Goal: Task Accomplishment & Management: Manage account settings

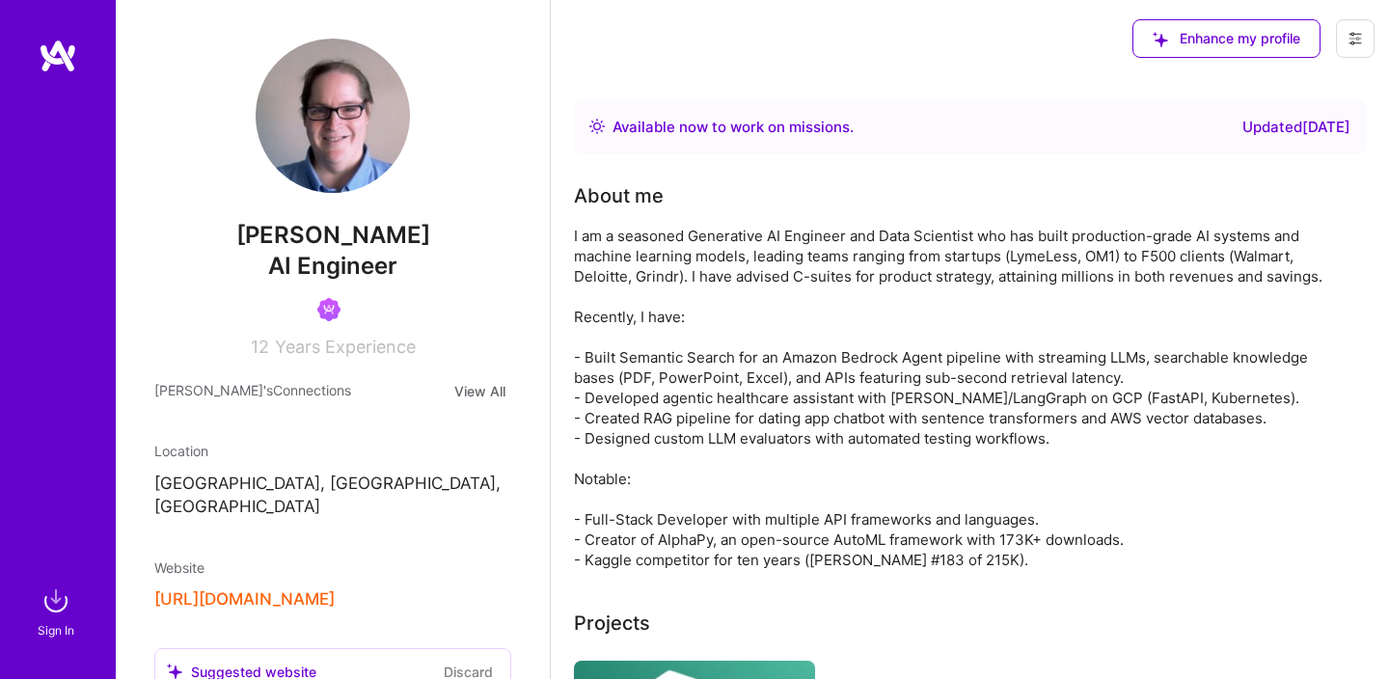
click at [1188, 41] on span "Enhance my profile" at bounding box center [1226, 38] width 148 height 19
click at [62, 601] on img at bounding box center [56, 600] width 39 height 39
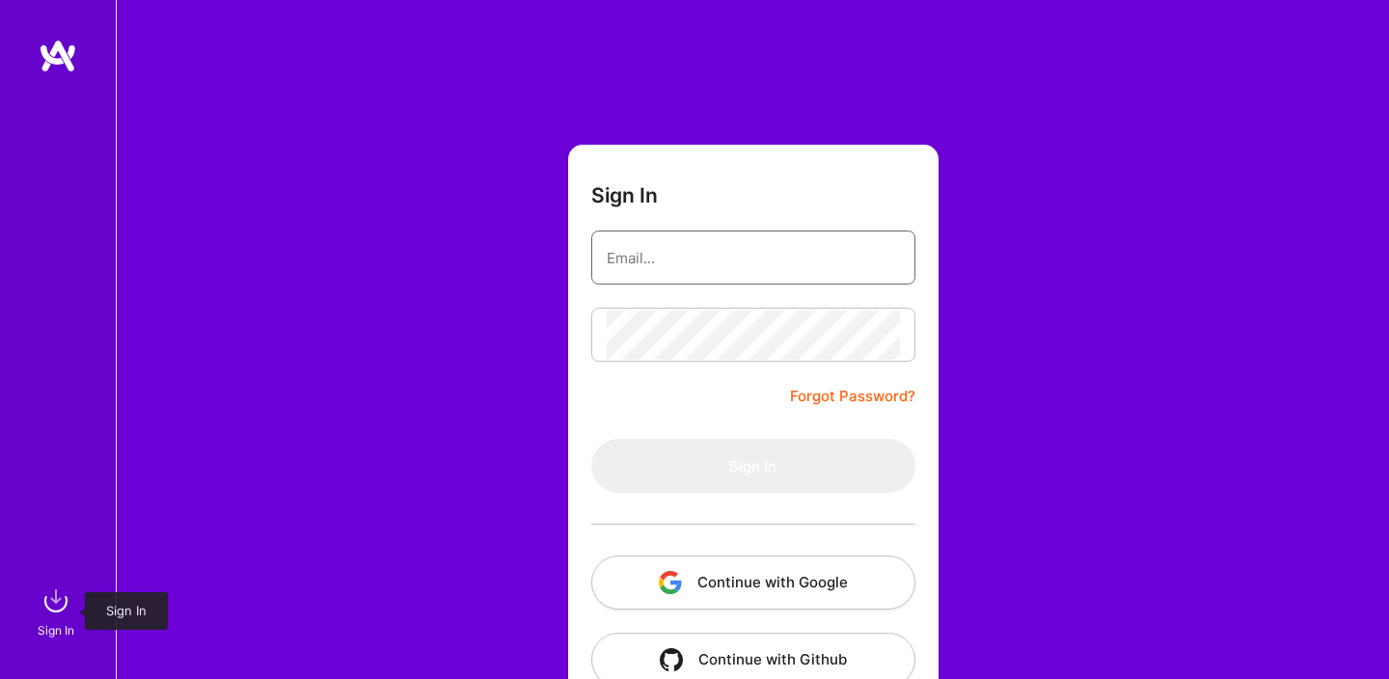
type input "[DOMAIN_NAME][EMAIL_ADDRESS][DOMAIN_NAME]"
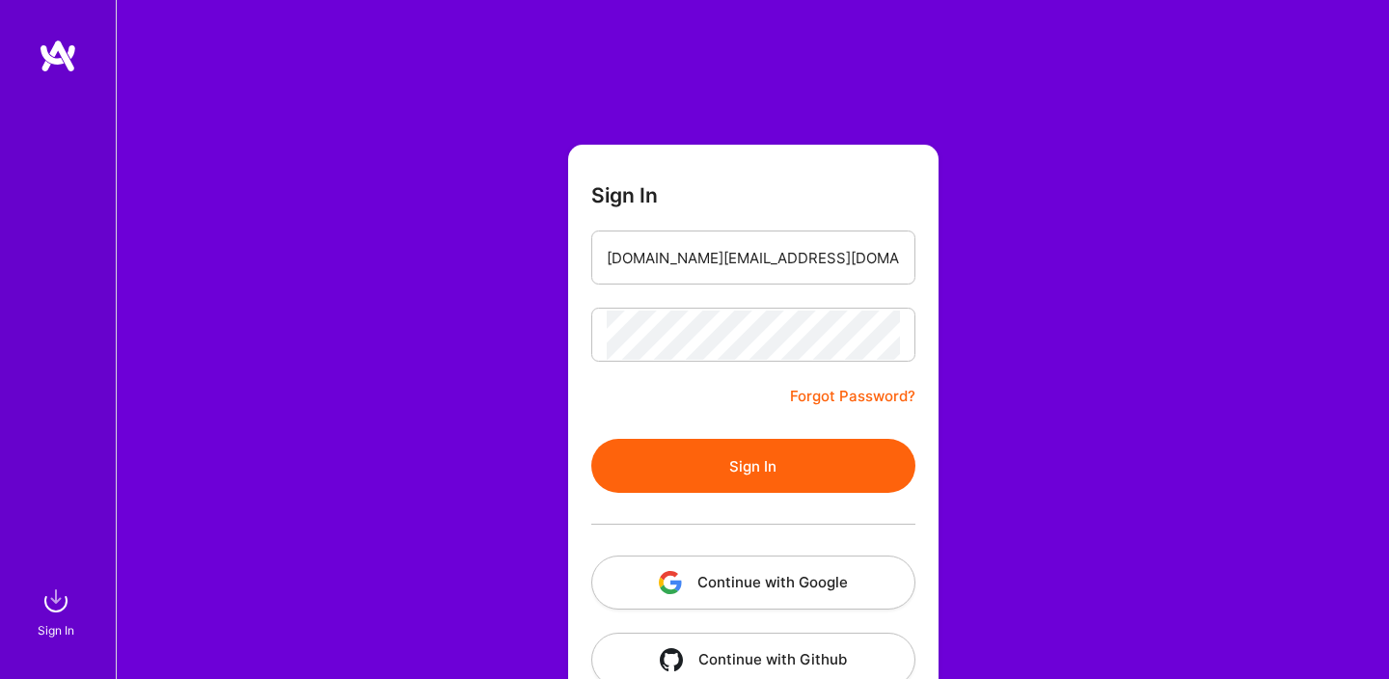
click at [702, 457] on button "Sign In" at bounding box center [753, 466] width 324 height 54
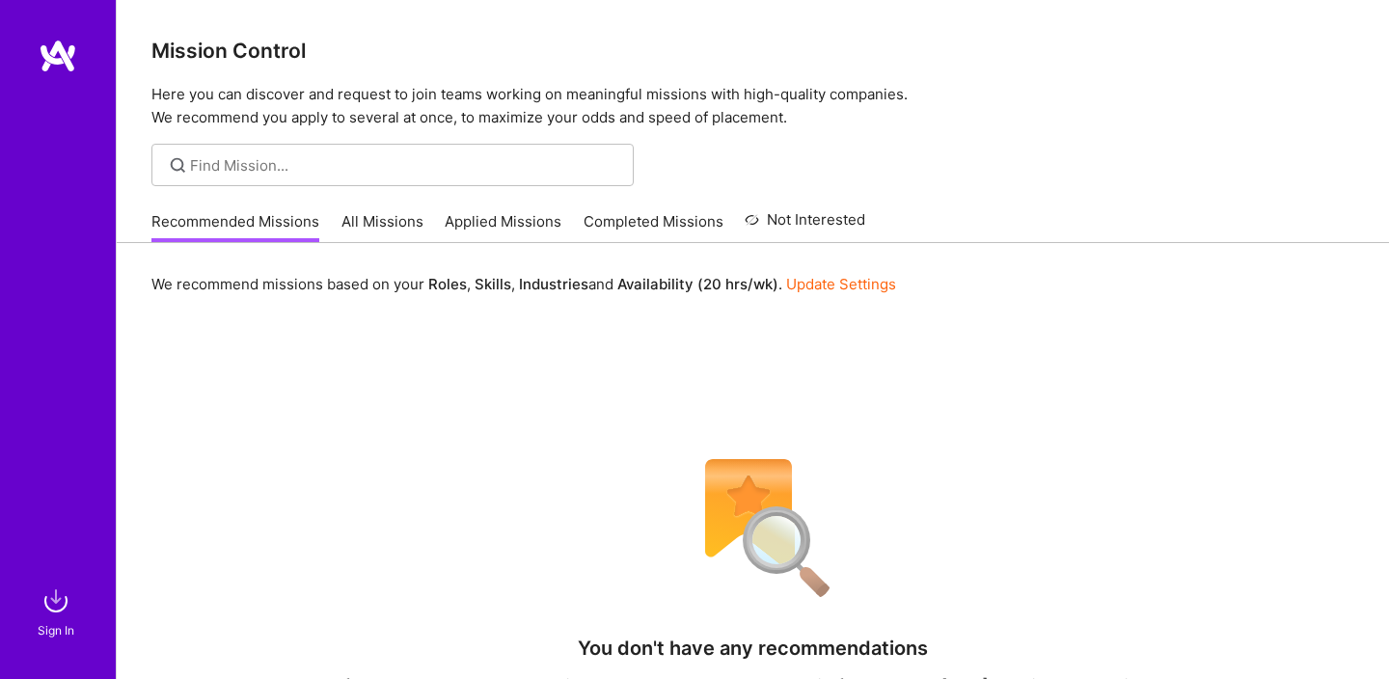
click at [387, 216] on link "All Missions" at bounding box center [382, 227] width 82 height 32
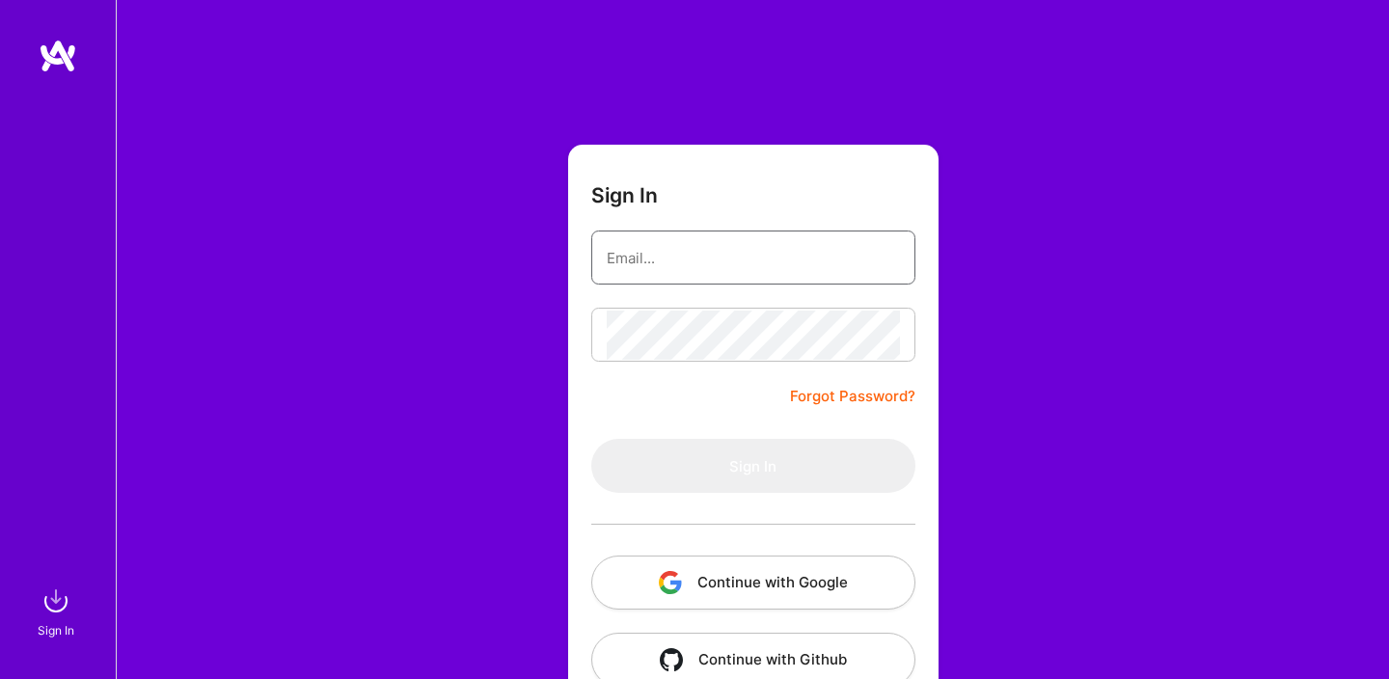
type input "[DOMAIN_NAME][EMAIL_ADDRESS][DOMAIN_NAME]"
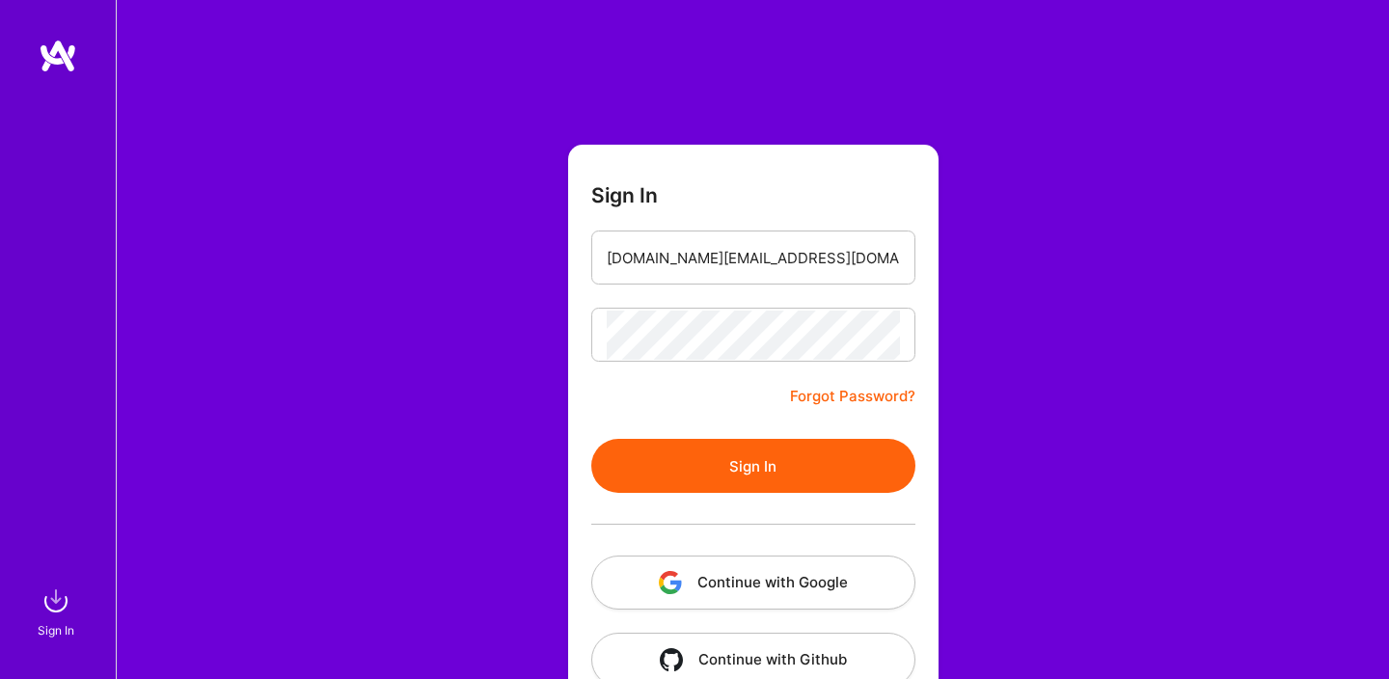
click at [677, 461] on button "Sign In" at bounding box center [753, 466] width 324 height 54
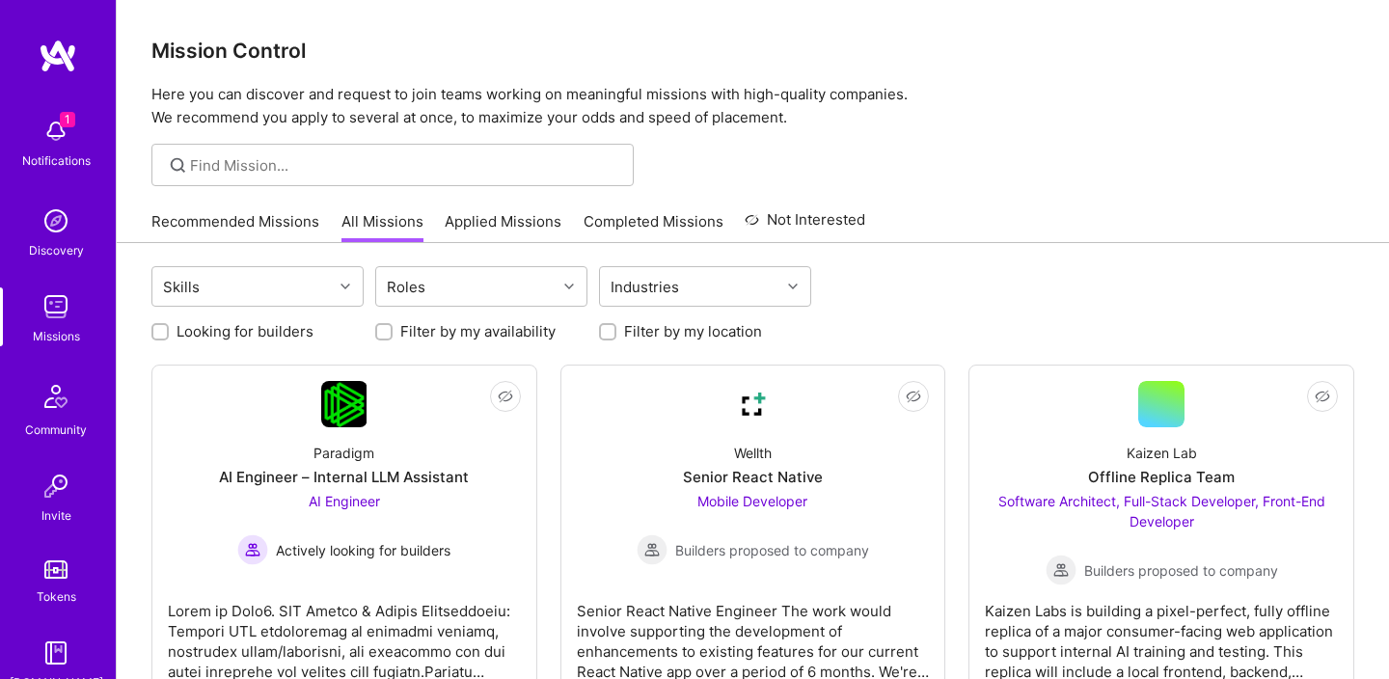
click at [494, 221] on link "Applied Missions" at bounding box center [503, 227] width 117 height 32
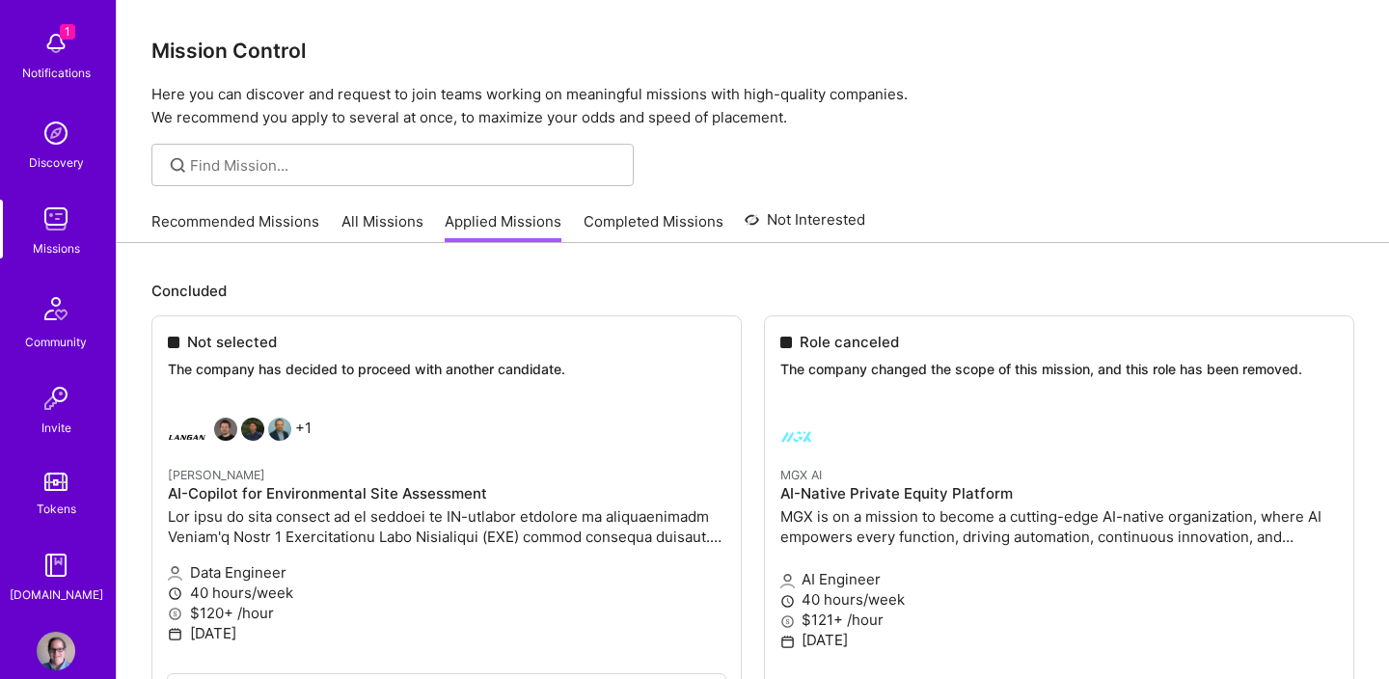
scroll to position [118, 0]
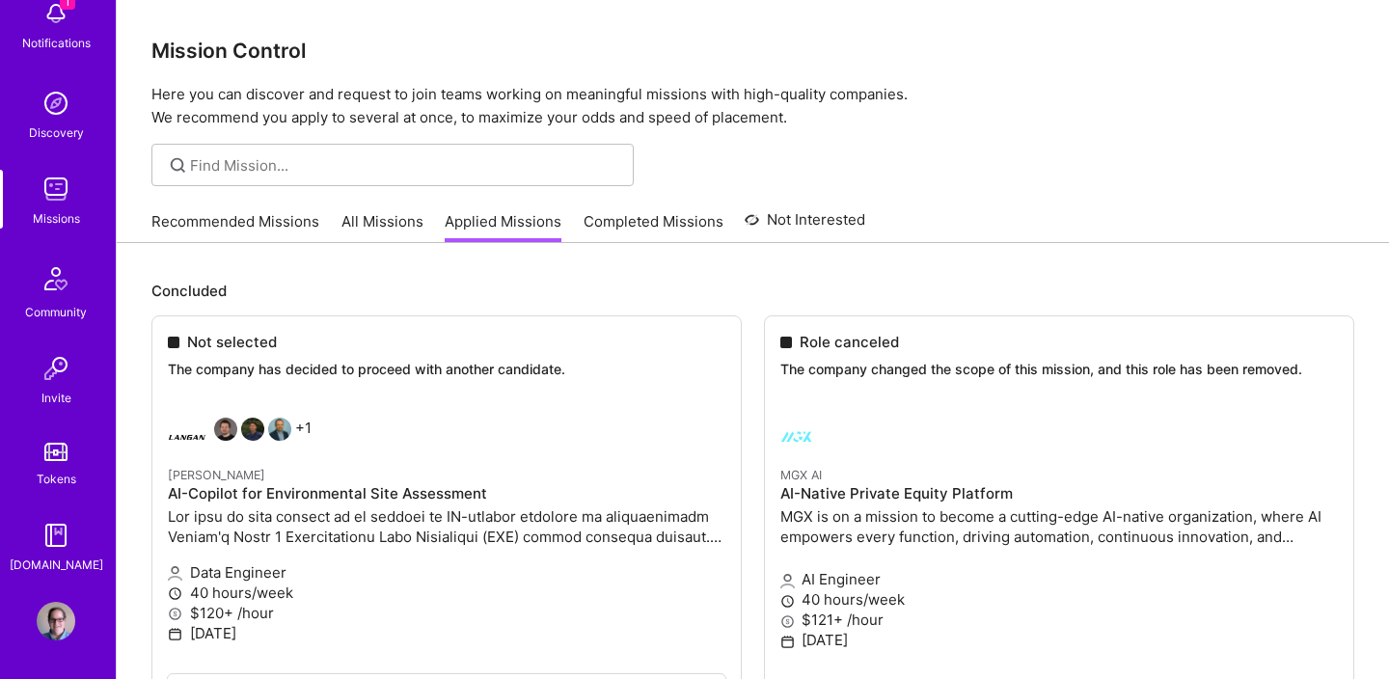
click at [59, 611] on img at bounding box center [56, 621] width 39 height 39
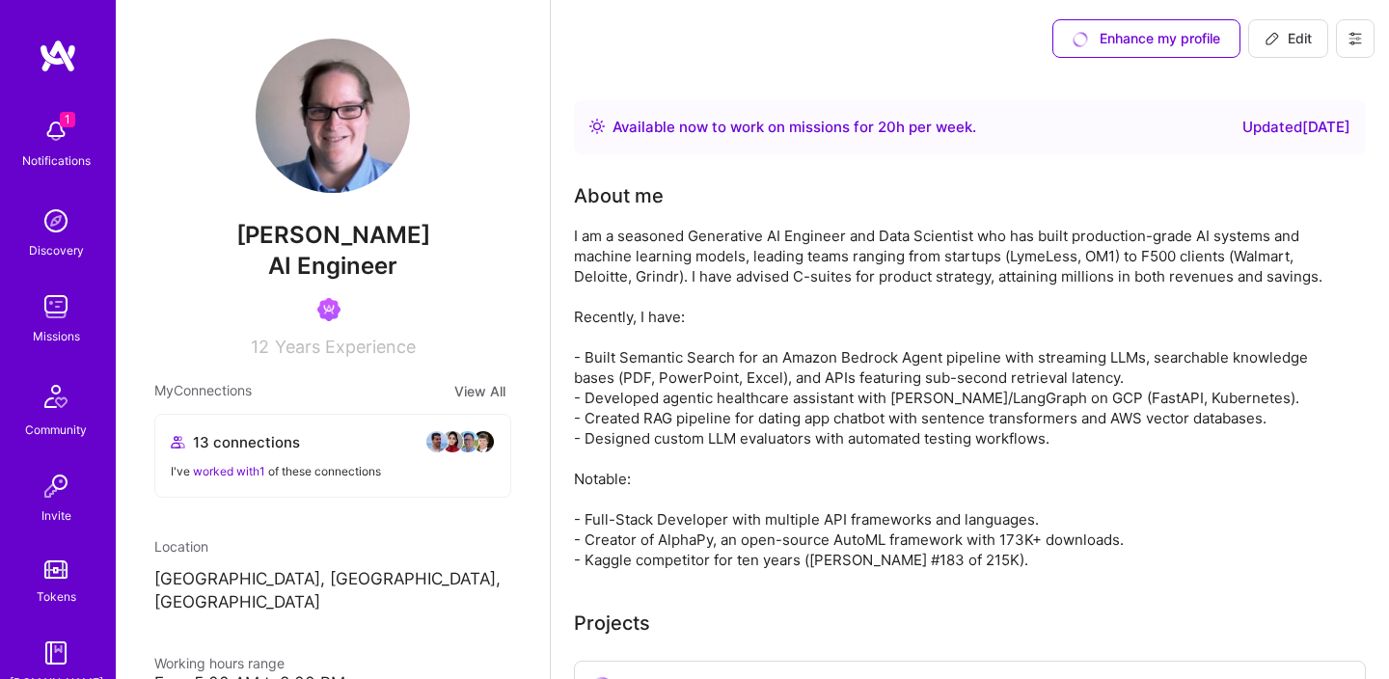
click at [1279, 29] on span "Edit" at bounding box center [1287, 38] width 47 height 19
select select "US"
select select "Right Now"
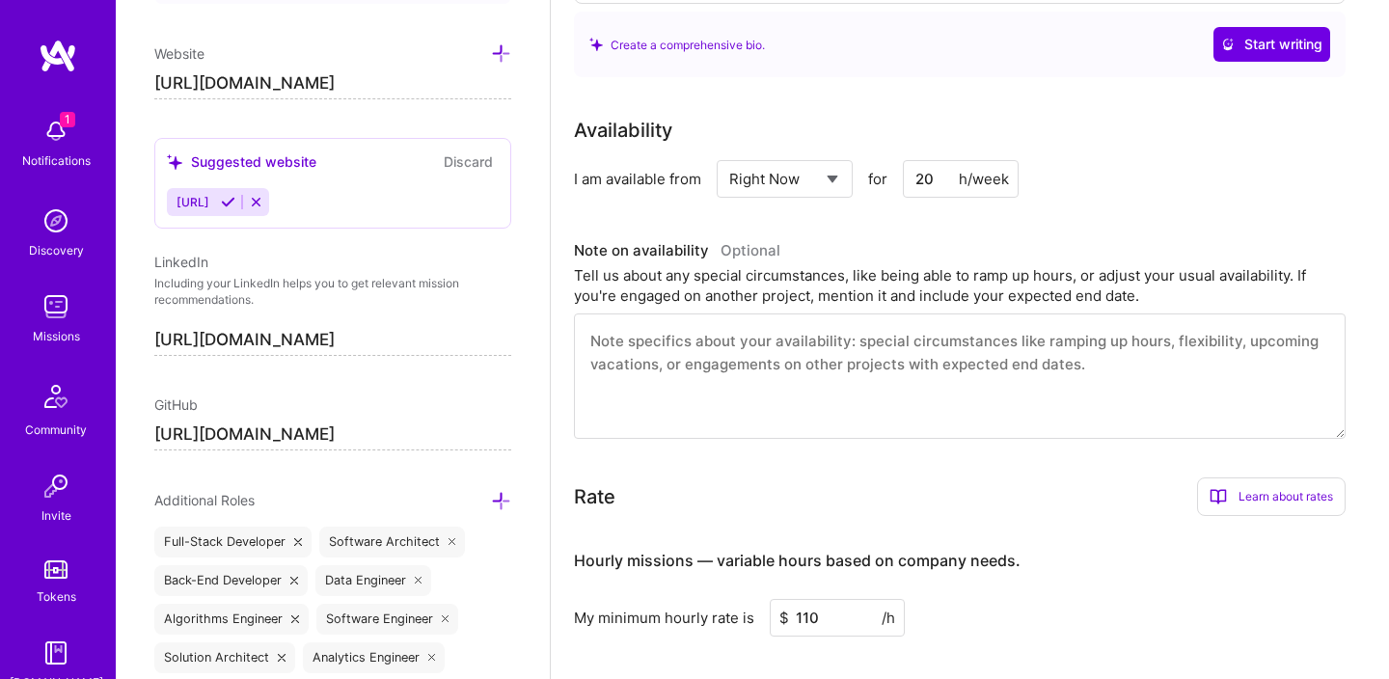
scroll to position [604, 0]
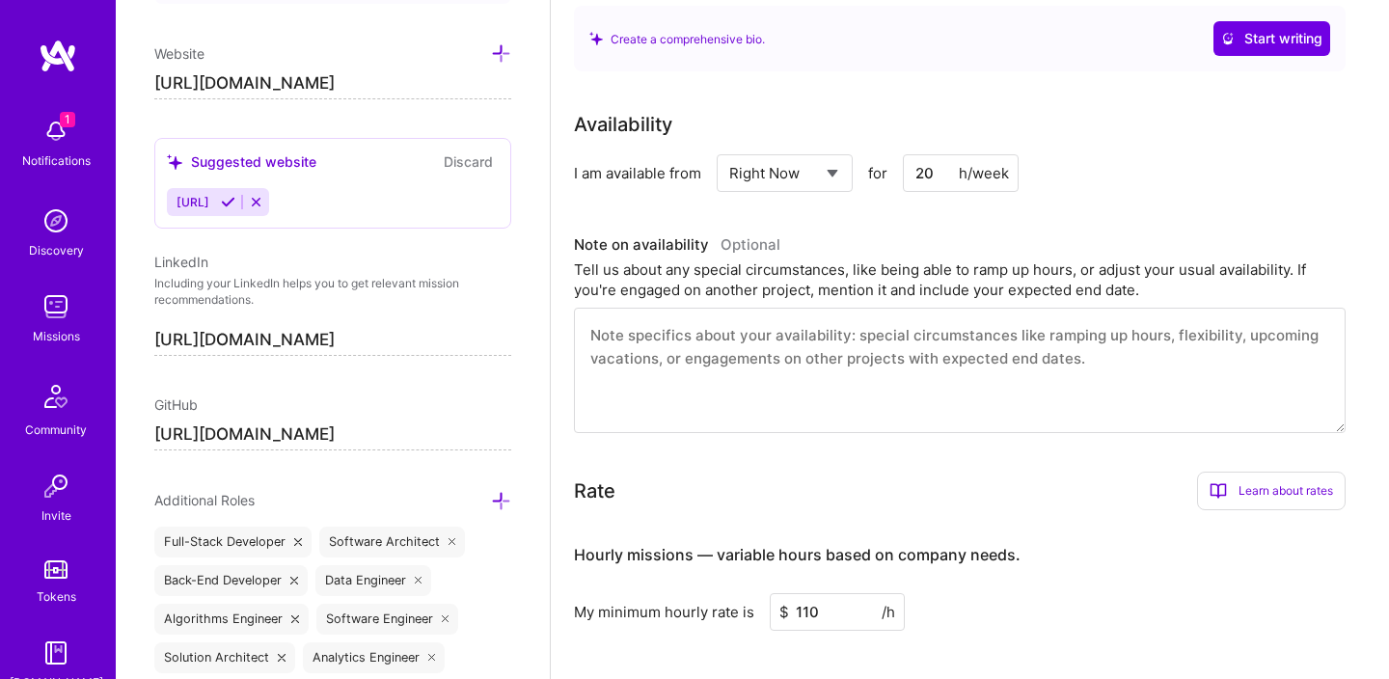
click at [926, 182] on input "20" at bounding box center [961, 173] width 116 height 38
type input "40"
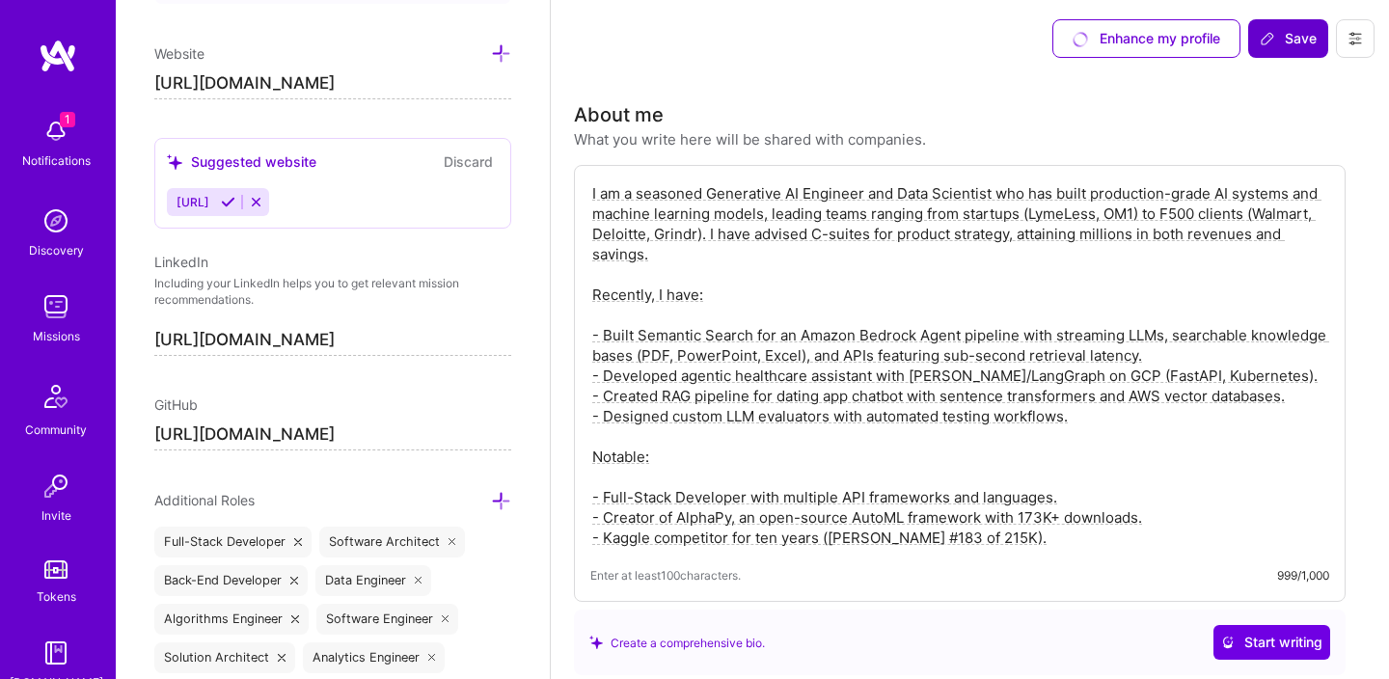
click at [1272, 41] on icon at bounding box center [1266, 38] width 15 height 15
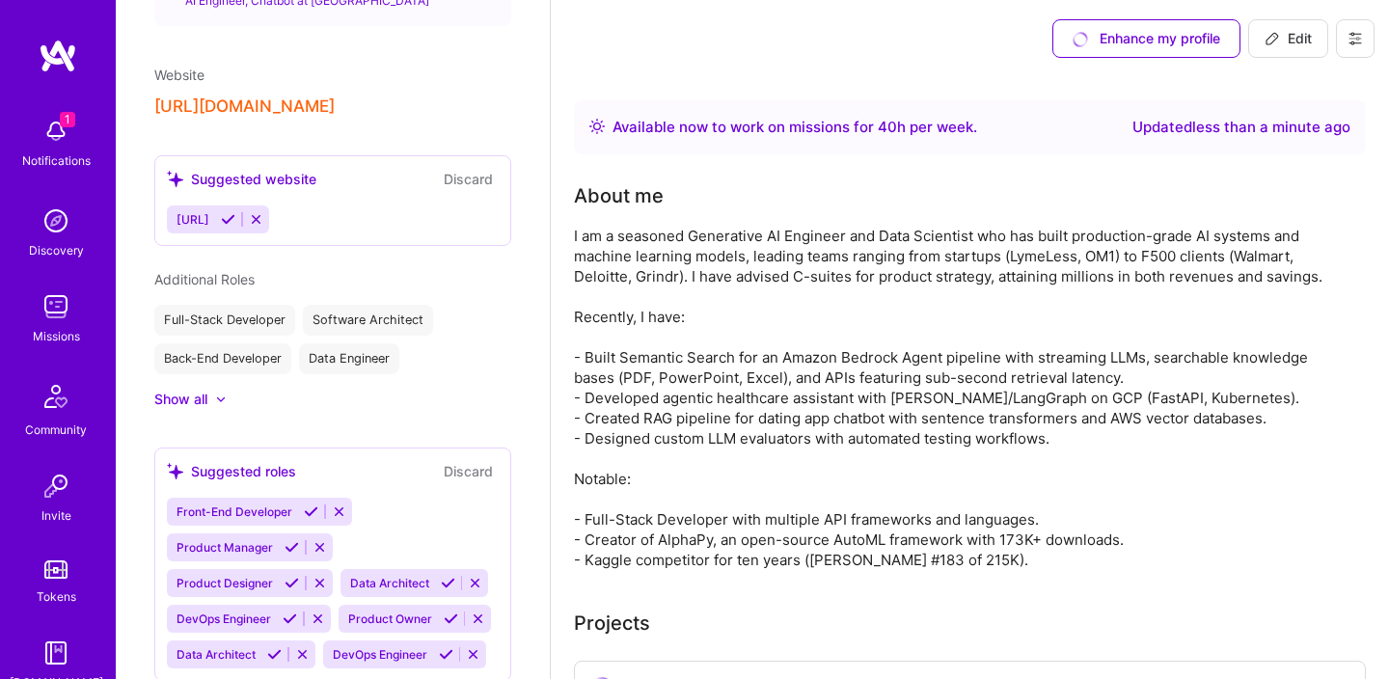
click at [1285, 34] on span "Edit" at bounding box center [1287, 38] width 47 height 19
select select "US"
select select "Right Now"
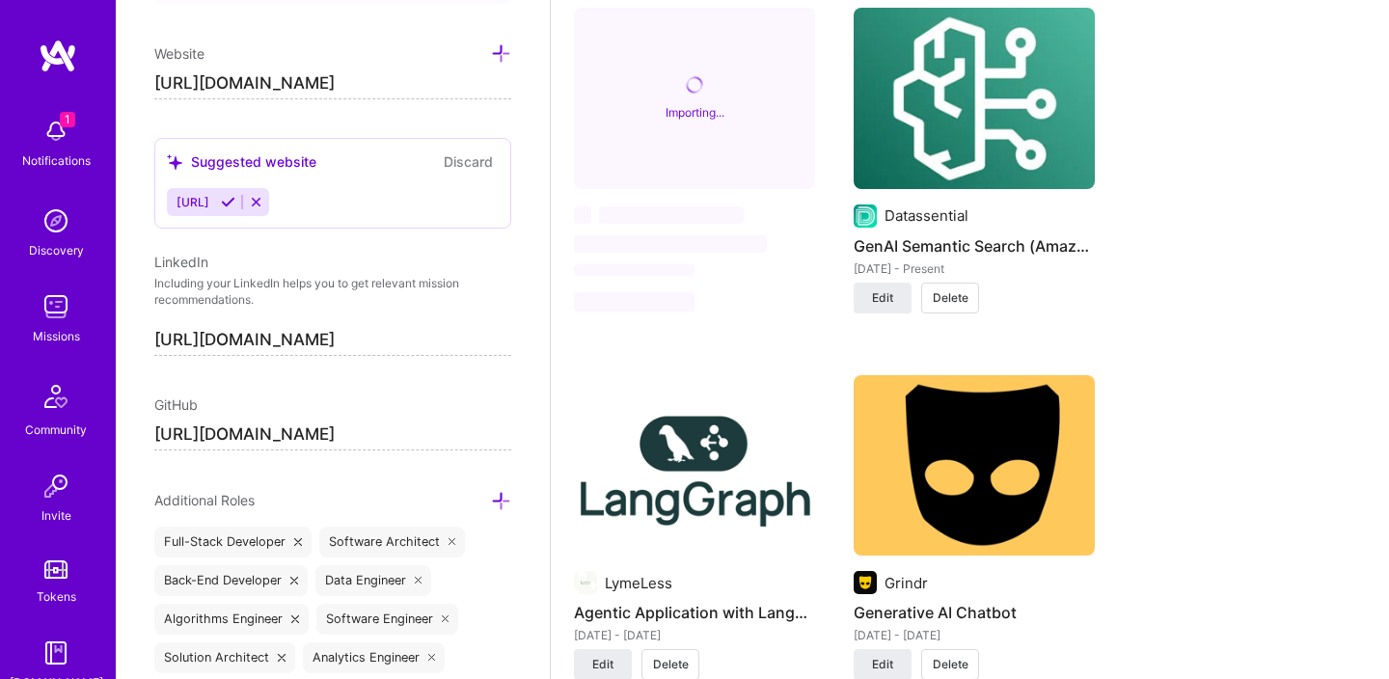
scroll to position [1597, 0]
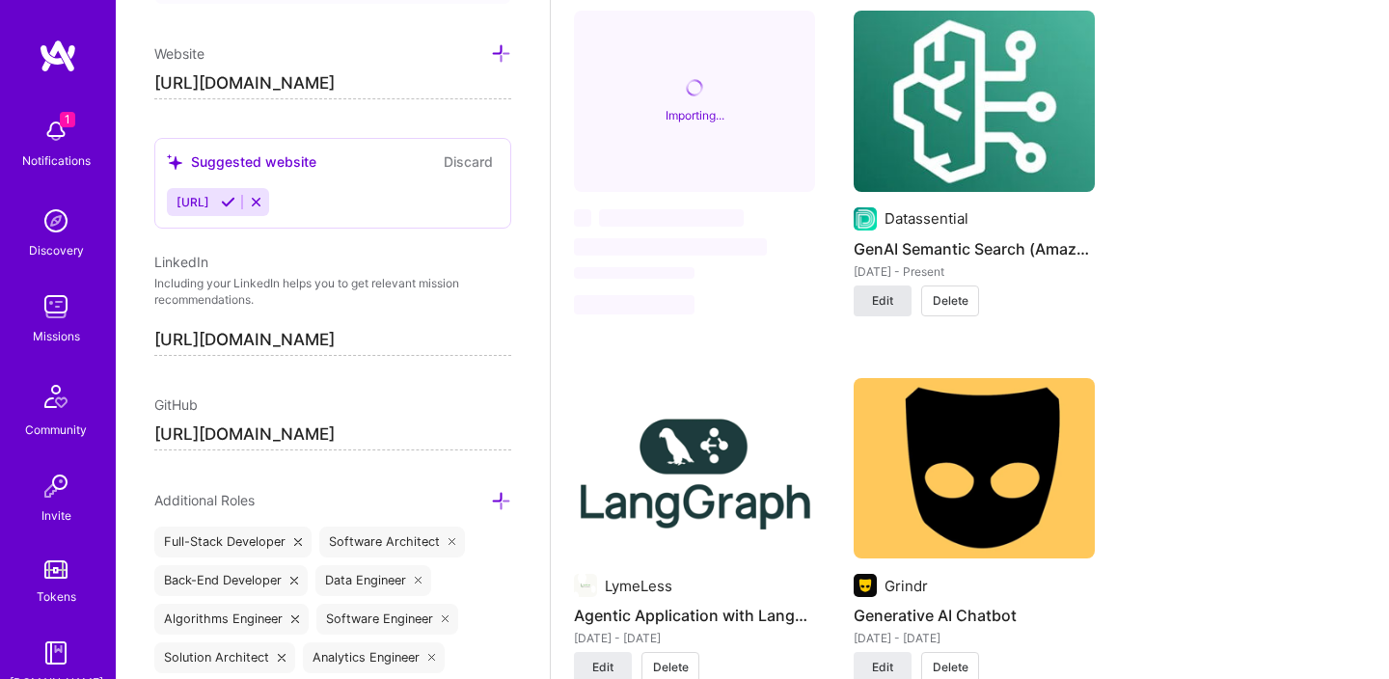
click at [882, 303] on span "Edit" at bounding box center [882, 300] width 21 height 17
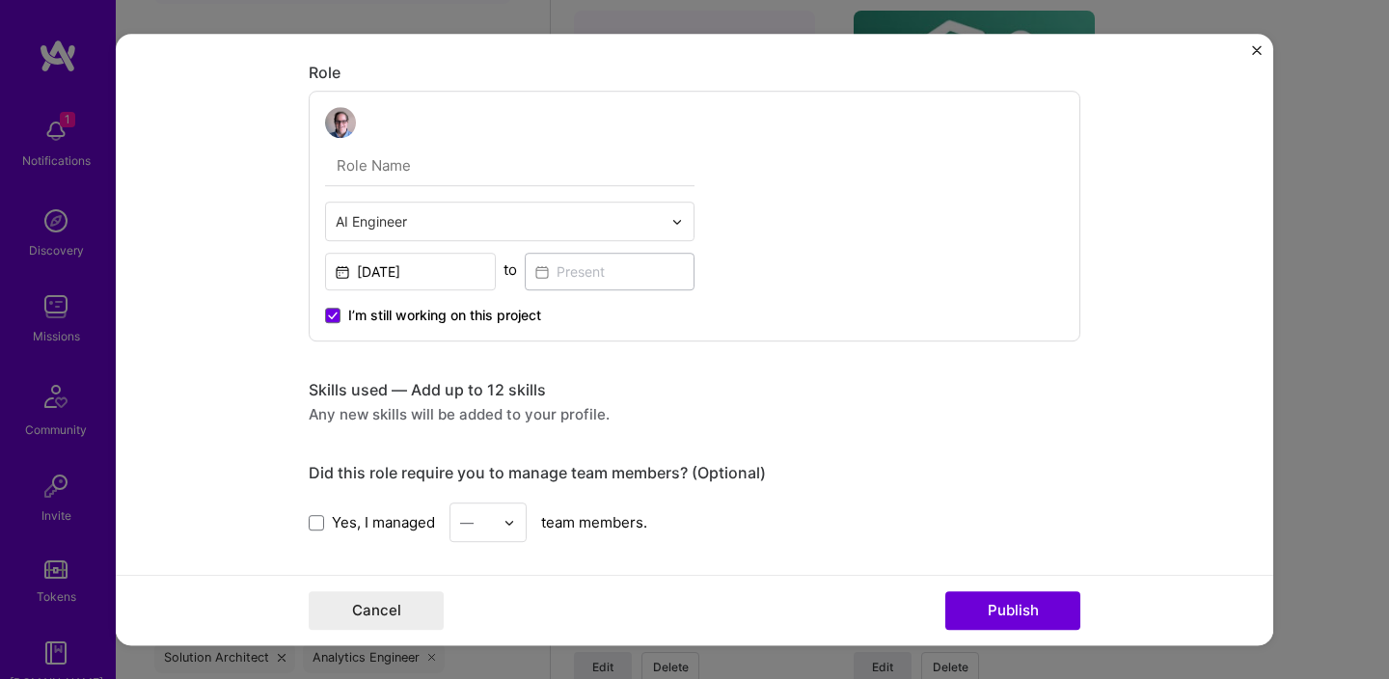
scroll to position [984, 0]
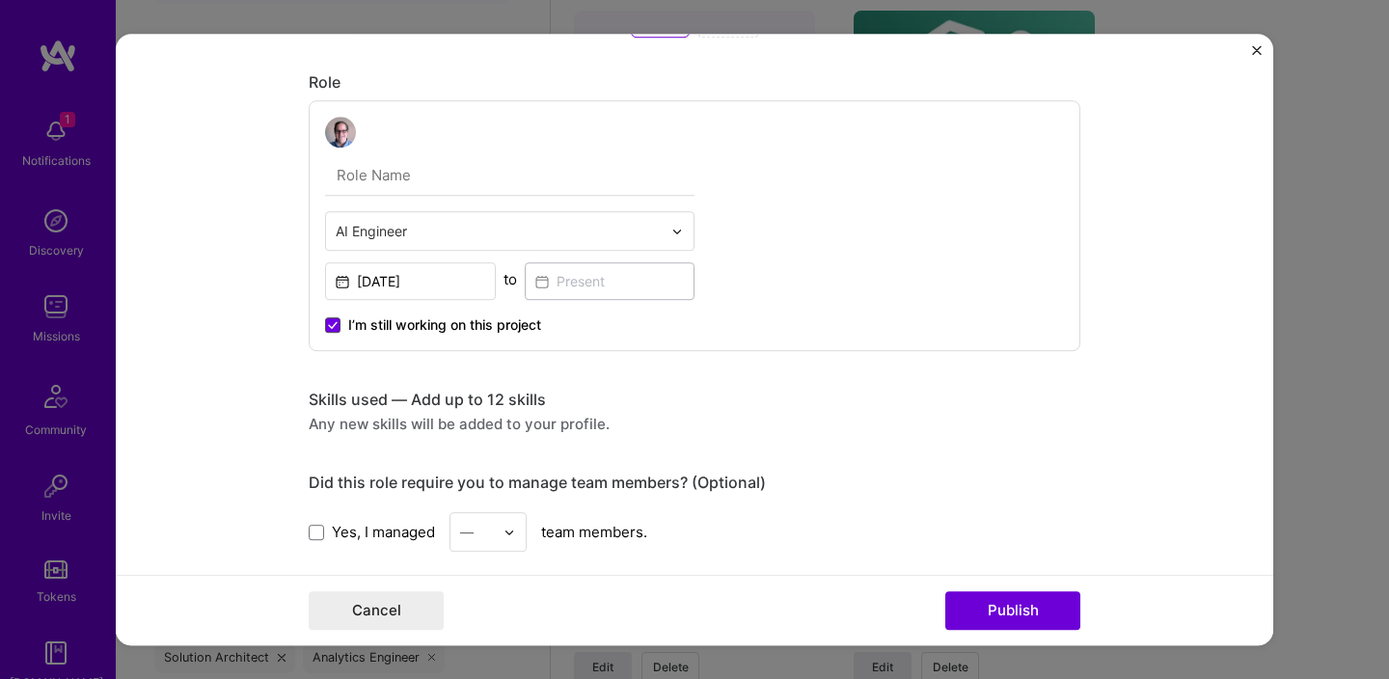
click at [334, 326] on icon at bounding box center [333, 325] width 8 height 6
click at [0, 0] on input "I’m still working on this project" at bounding box center [0, 0] width 0 height 0
click at [562, 287] on input at bounding box center [610, 281] width 171 height 38
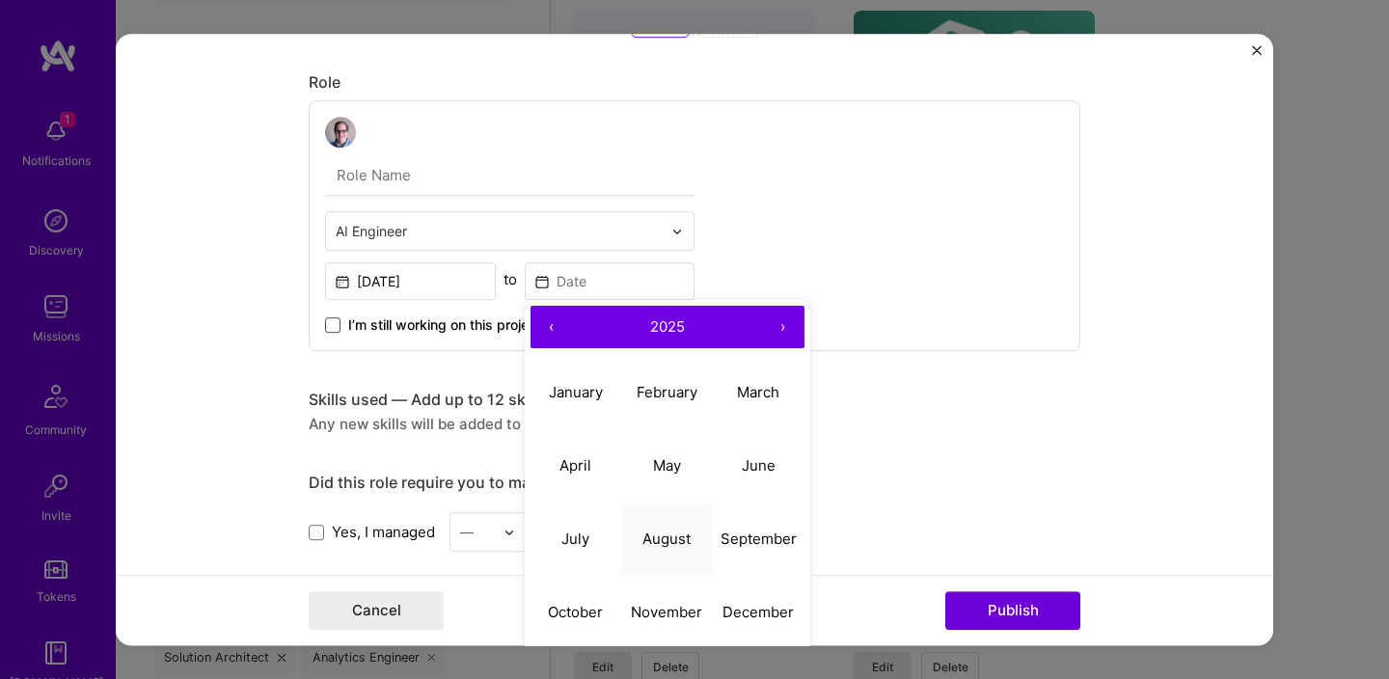
click at [679, 533] on abbr "August" at bounding box center [666, 538] width 48 height 18
type input "[DATE]"
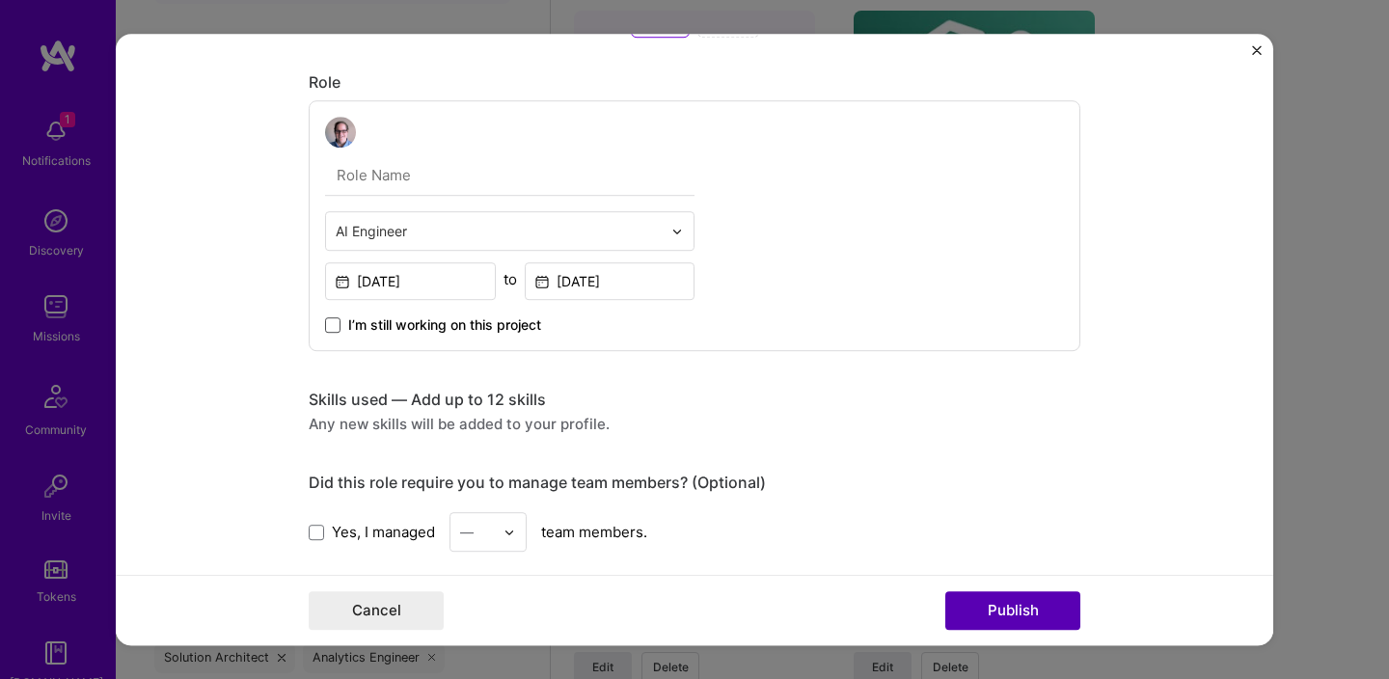
click at [984, 600] on button "Publish" at bounding box center [1012, 610] width 135 height 39
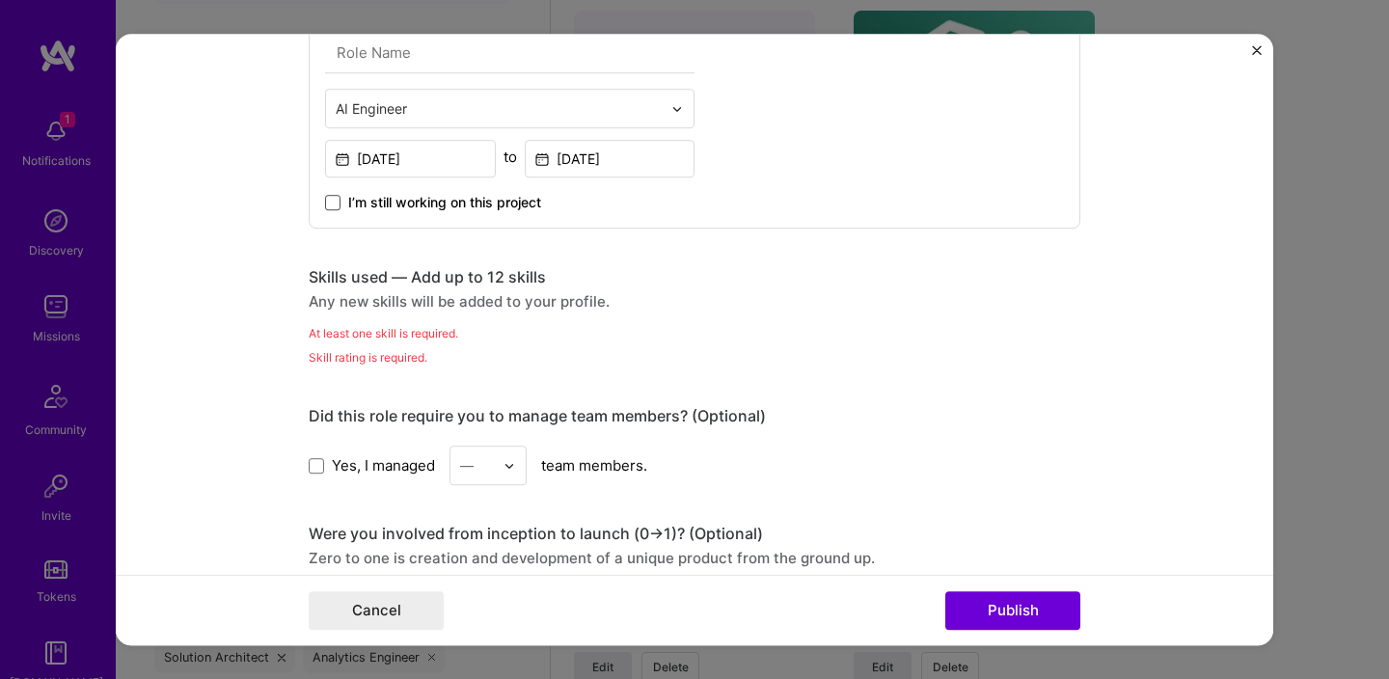
scroll to position [1107, 0]
click at [393, 350] on div "Skill rating is required." at bounding box center [694, 356] width 771 height 20
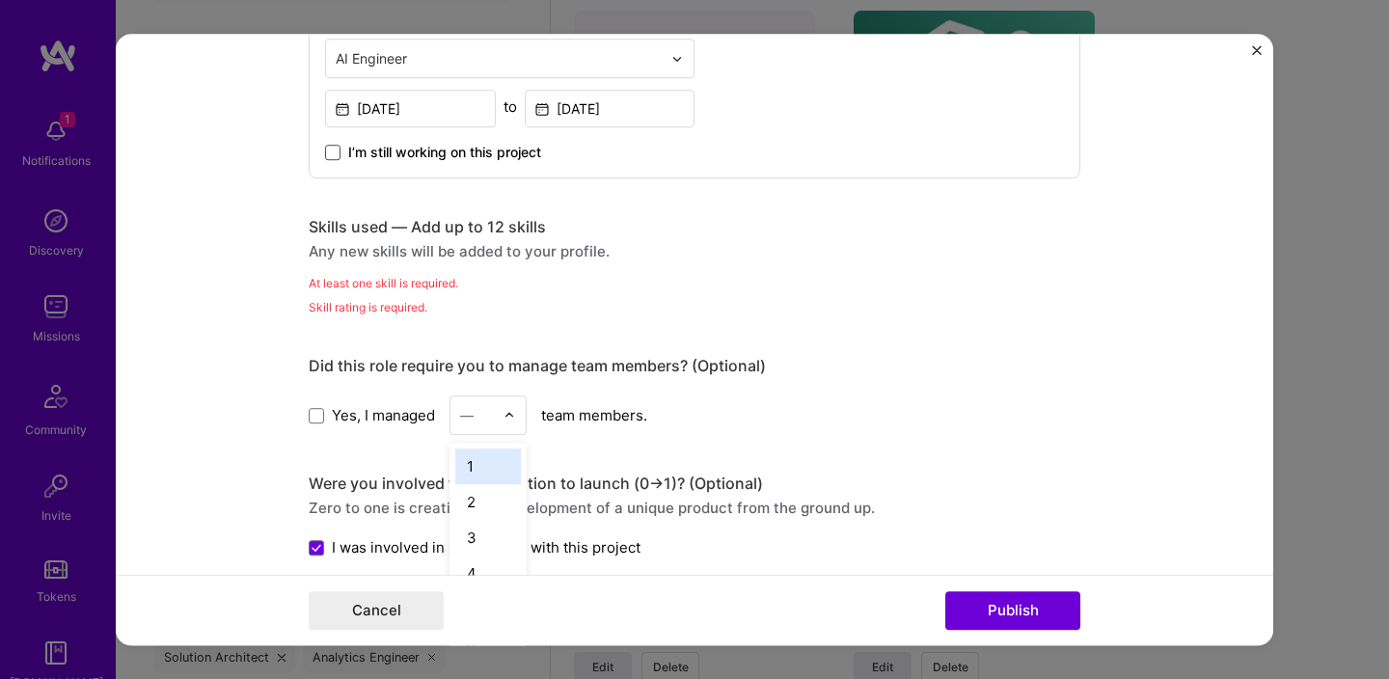
scroll to position [1658, 0]
click at [512, 411] on img at bounding box center [509, 416] width 12 height 12
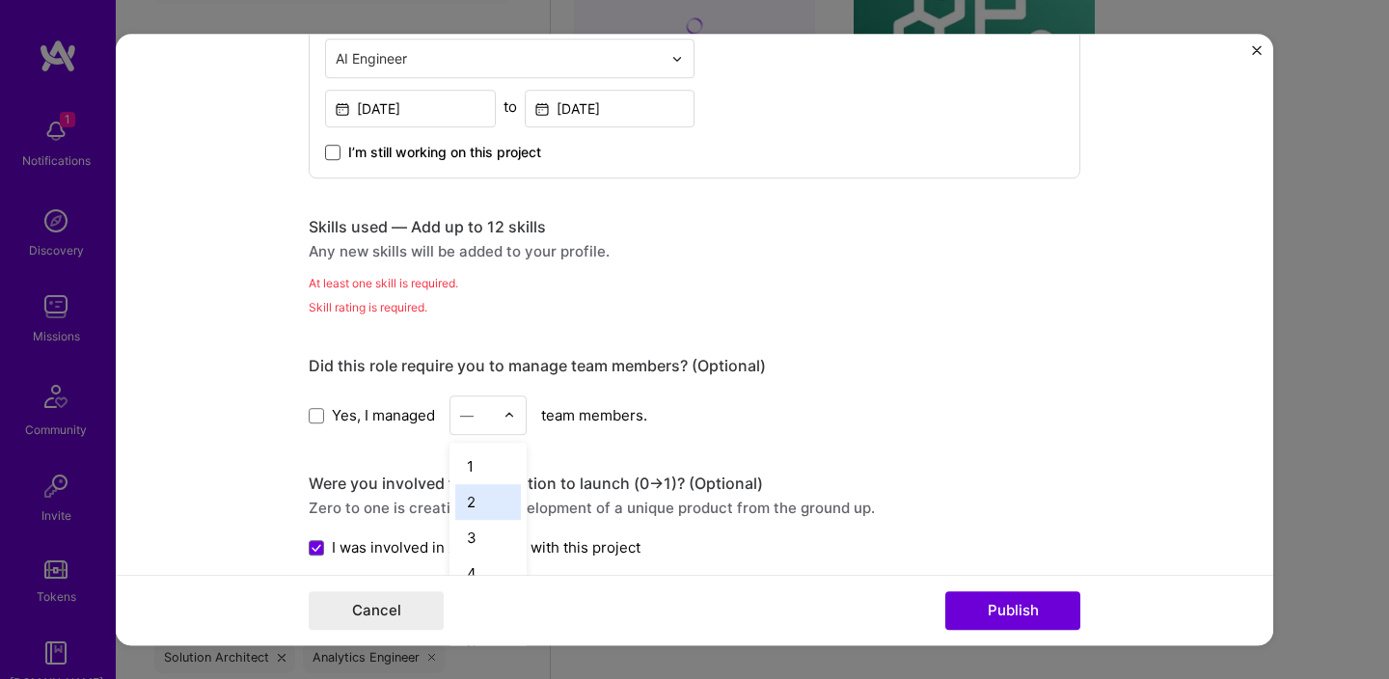
click at [478, 496] on div "2" at bounding box center [488, 502] width 66 height 36
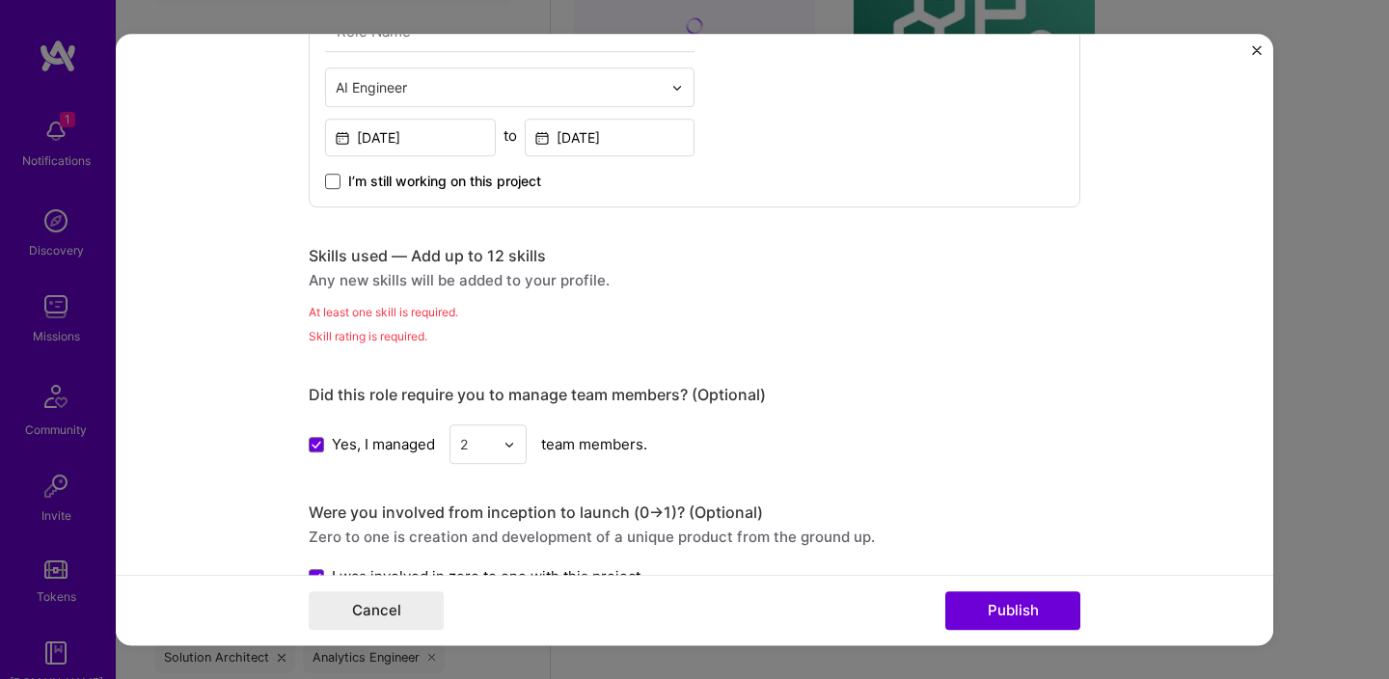
click at [399, 318] on div "At least one skill is required." at bounding box center [694, 312] width 771 height 20
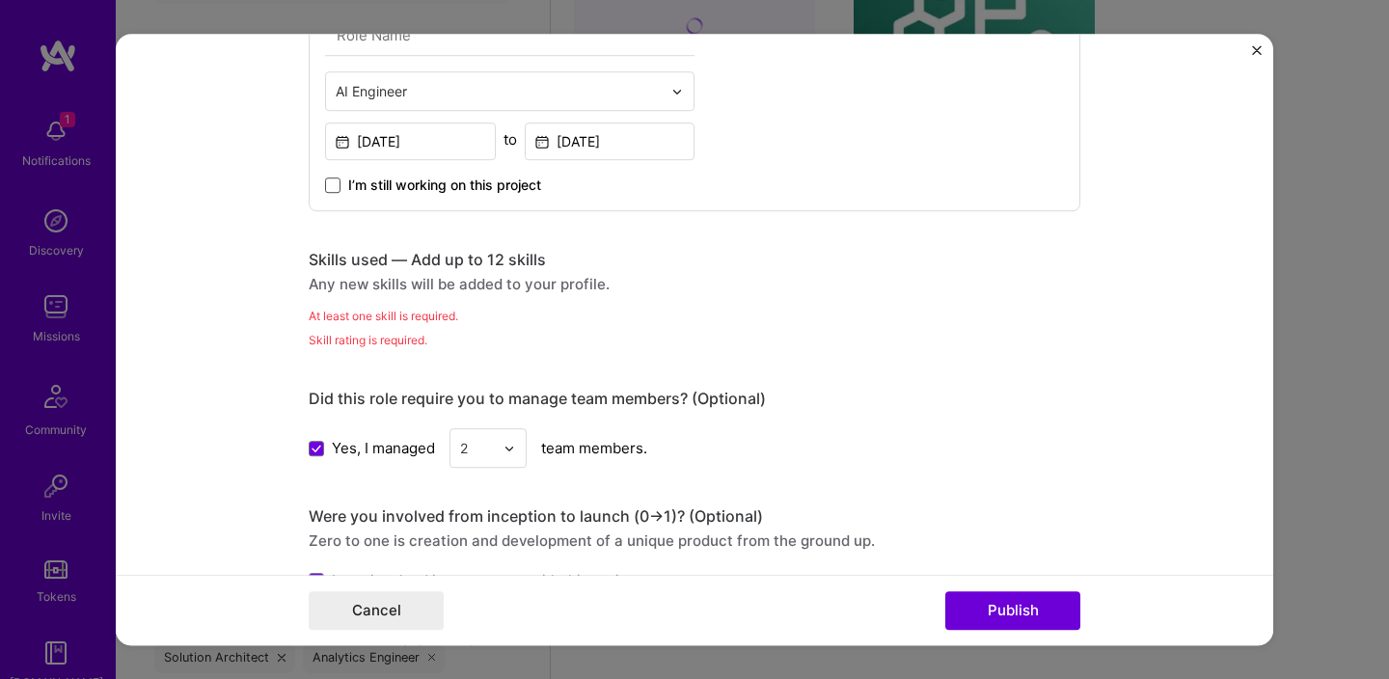
click at [504, 258] on div "Skills used — Add up to 12 skills" at bounding box center [694, 260] width 771 height 20
click at [993, 605] on button "Publish" at bounding box center [1012, 610] width 135 height 39
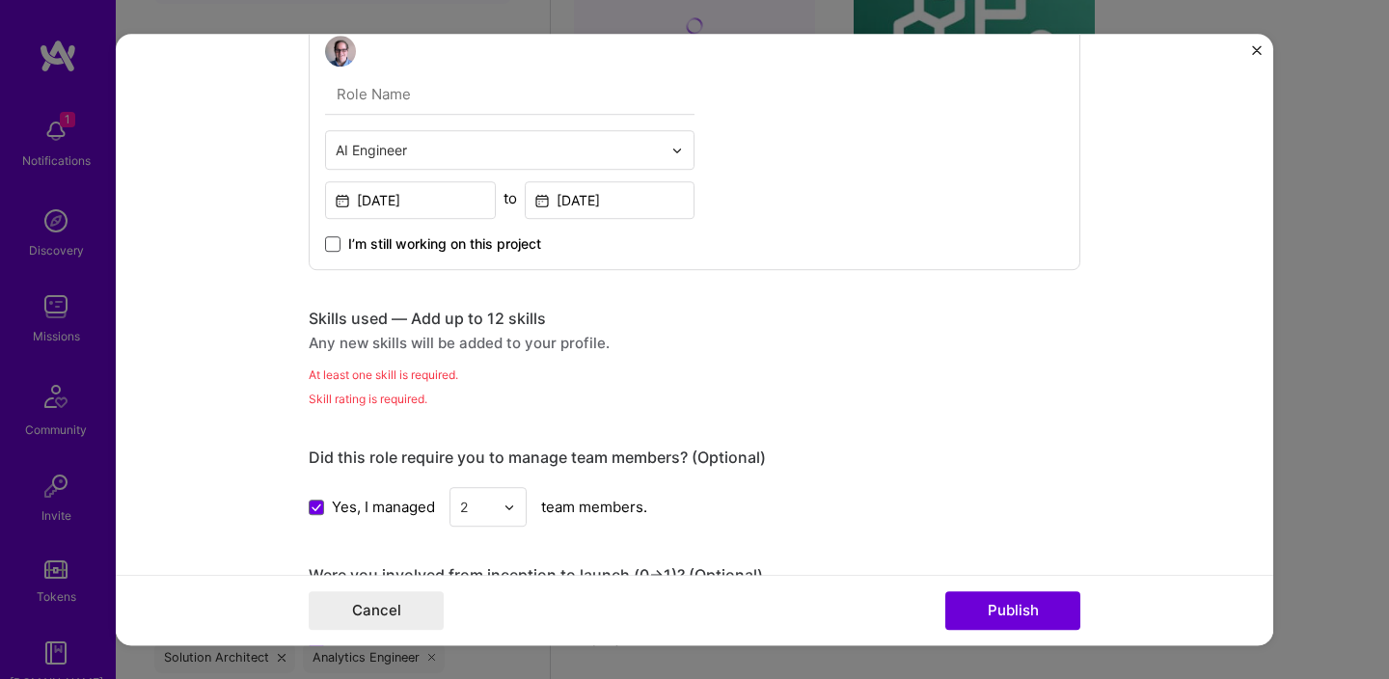
scroll to position [1062, 0]
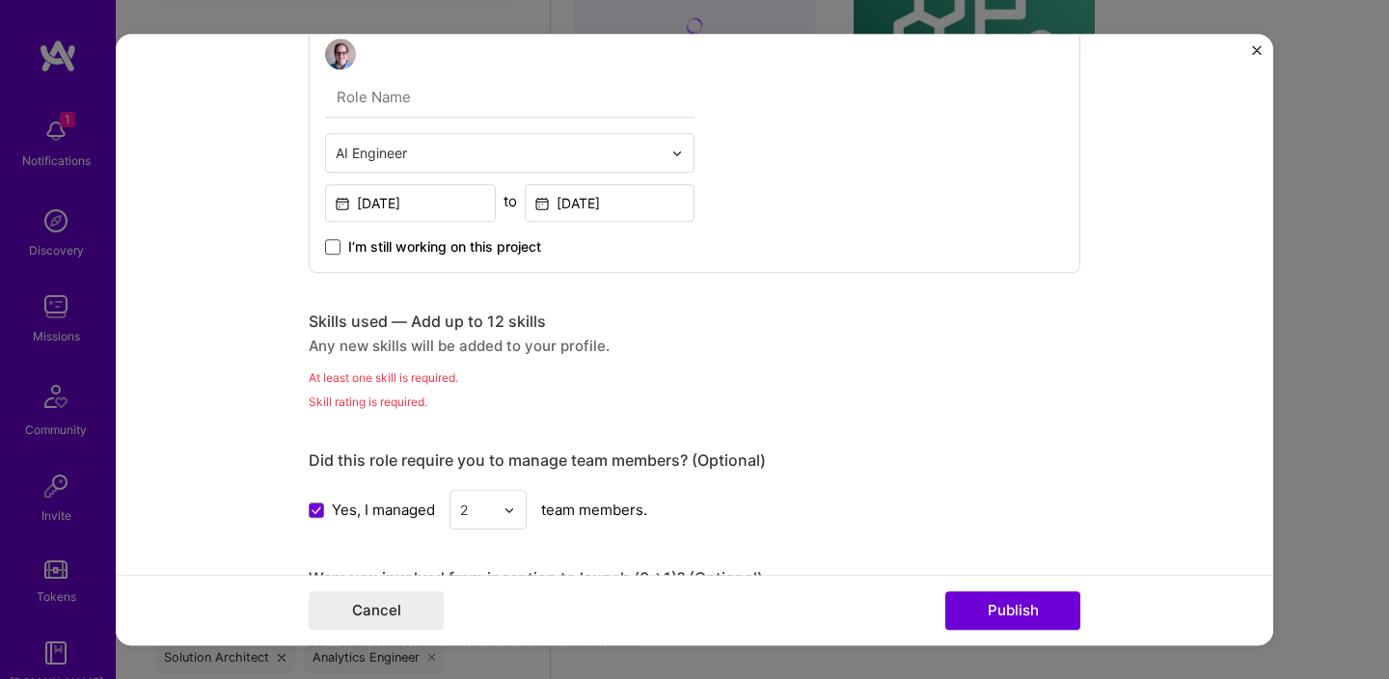
click at [484, 315] on div "Skills used — Add up to 12 skills" at bounding box center [694, 321] width 771 height 20
click at [438, 355] on div "Any new skills will be added to your profile." at bounding box center [694, 346] width 771 height 20
click at [405, 382] on div "At least one skill is required." at bounding box center [694, 377] width 771 height 20
click at [391, 405] on div "Skill rating is required." at bounding box center [694, 401] width 771 height 20
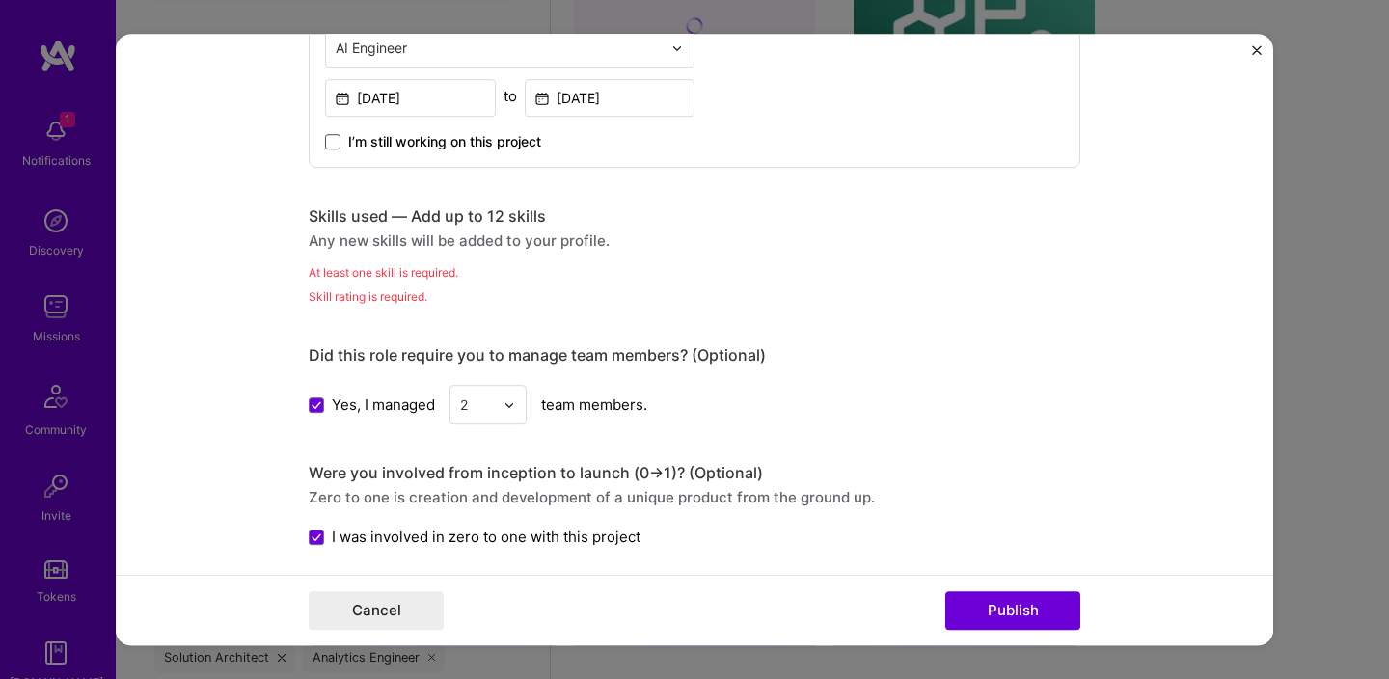
scroll to position [1181, 0]
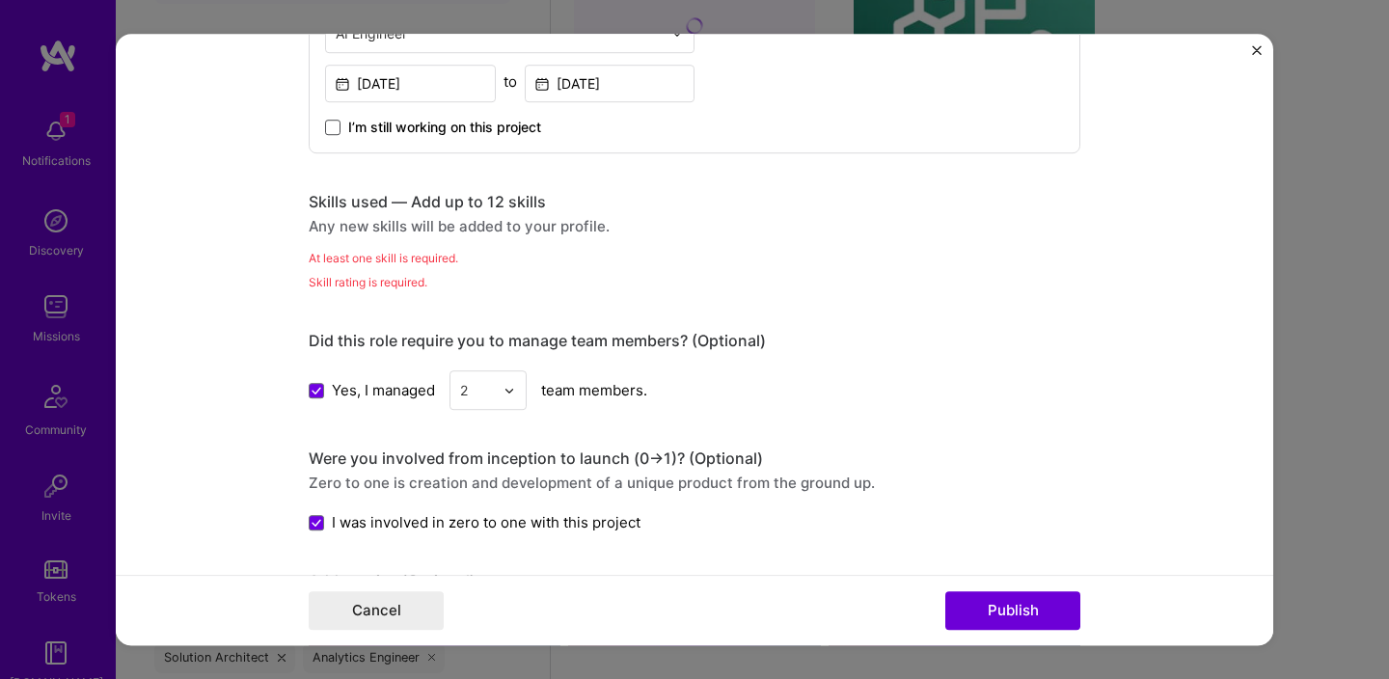
click at [391, 277] on div "Skill rating is required." at bounding box center [694, 282] width 771 height 20
click at [386, 263] on div "At least one skill is required." at bounding box center [694, 258] width 771 height 20
click at [469, 220] on div "Any new skills will be added to your profile." at bounding box center [694, 226] width 771 height 20
click at [469, 202] on div "Skills used — Add up to 12 skills" at bounding box center [694, 202] width 771 height 20
click at [1252, 49] on img "Close" at bounding box center [1257, 50] width 10 height 10
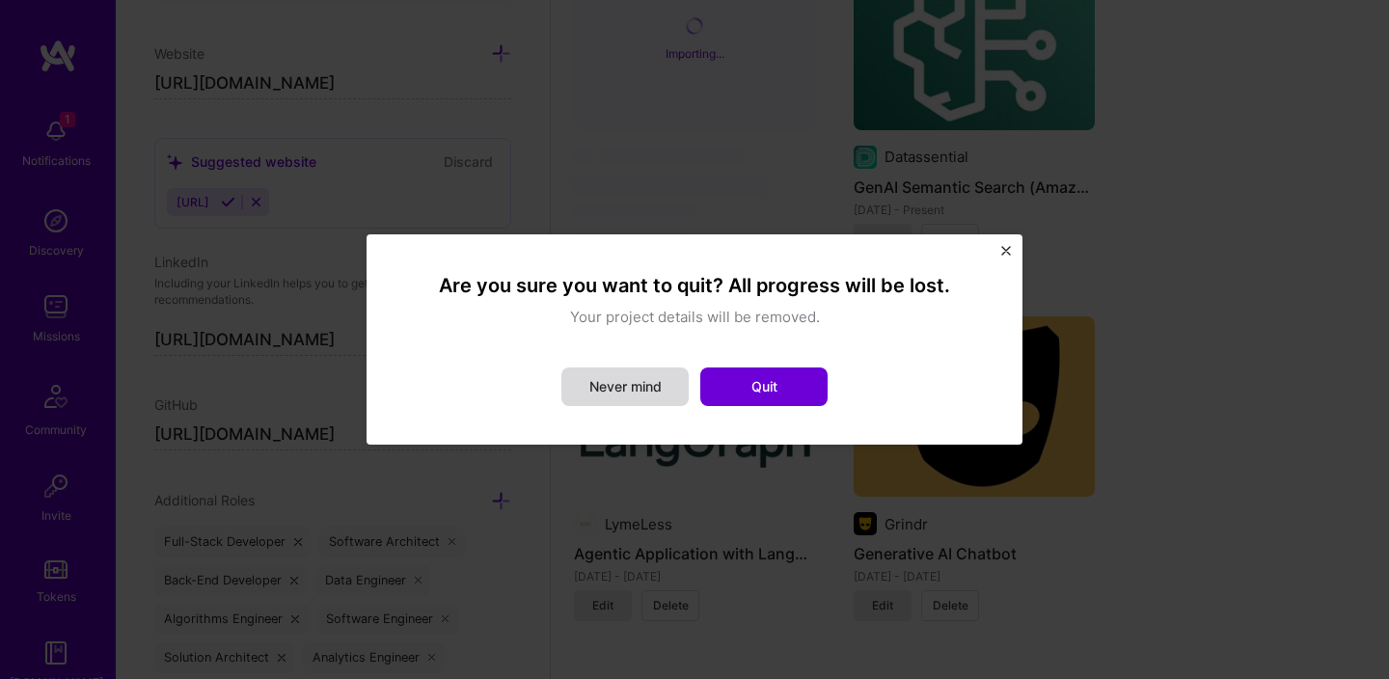
click at [649, 375] on button "Never mind" at bounding box center [624, 386] width 127 height 39
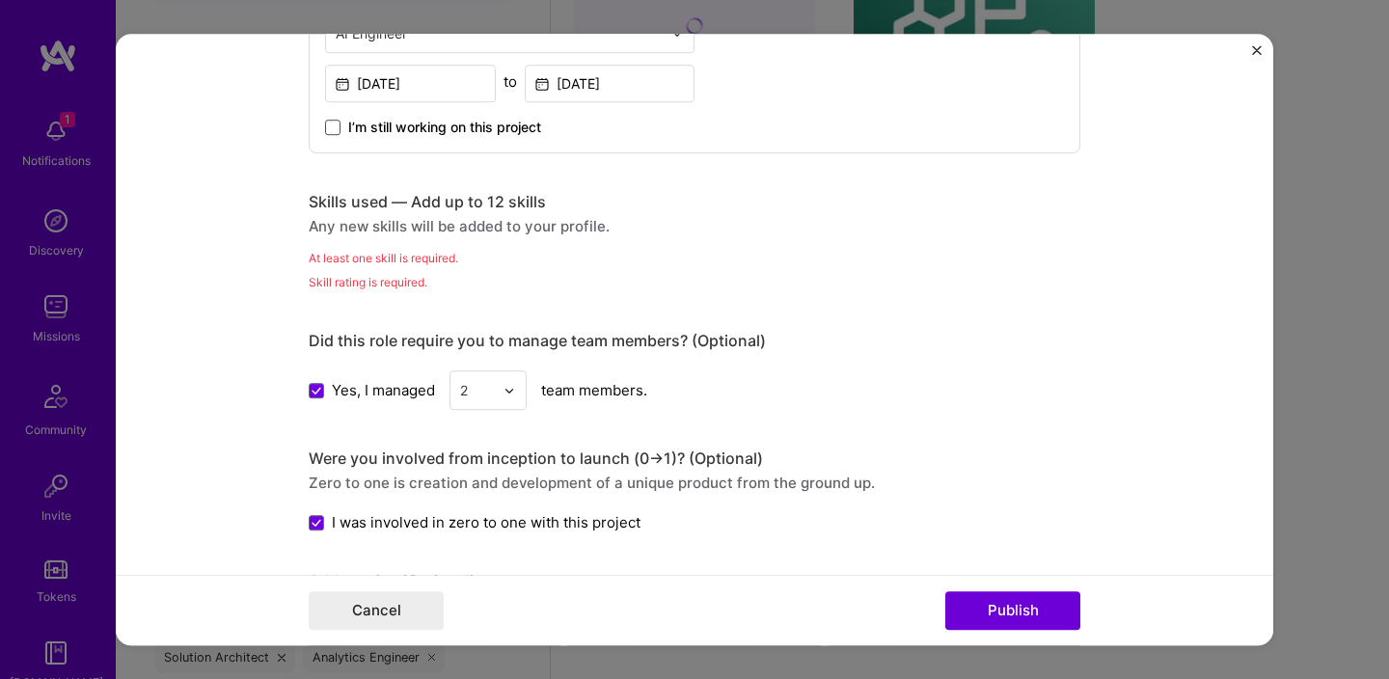
click at [1254, 54] on img "Close" at bounding box center [1257, 50] width 10 height 10
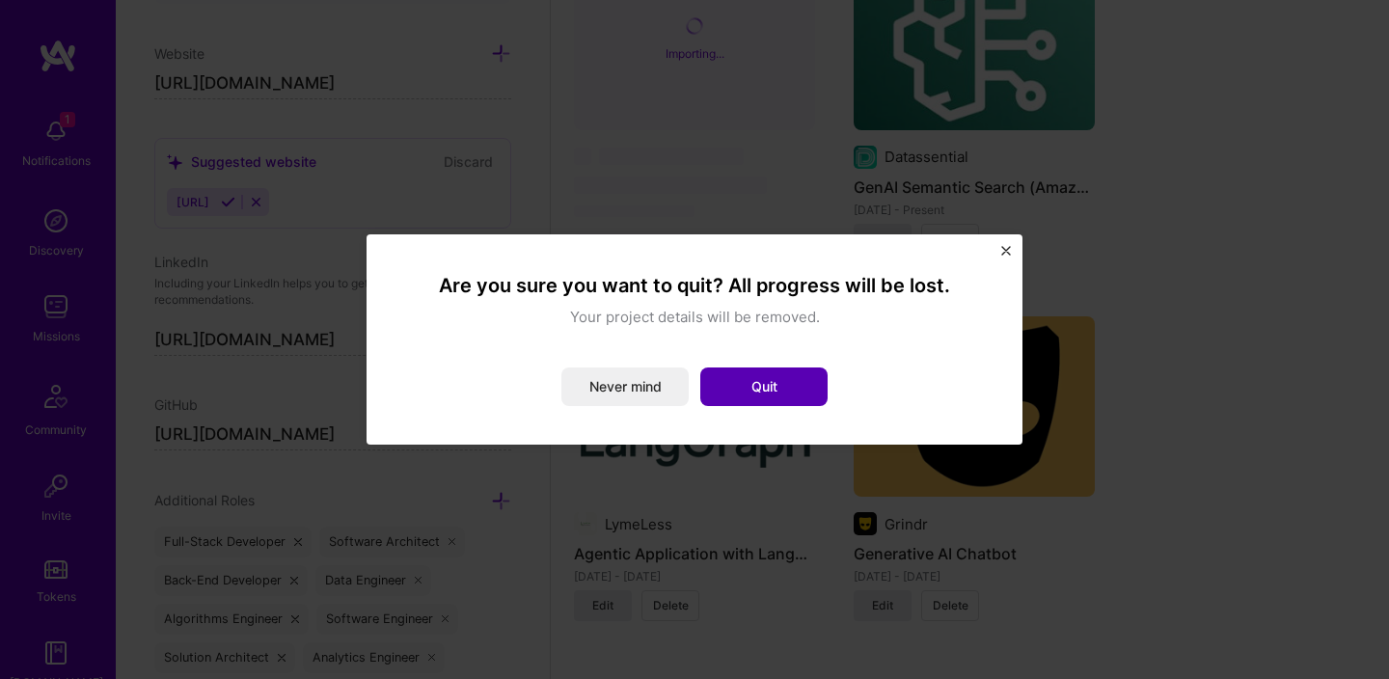
click at [724, 373] on button "Quit" at bounding box center [763, 386] width 127 height 39
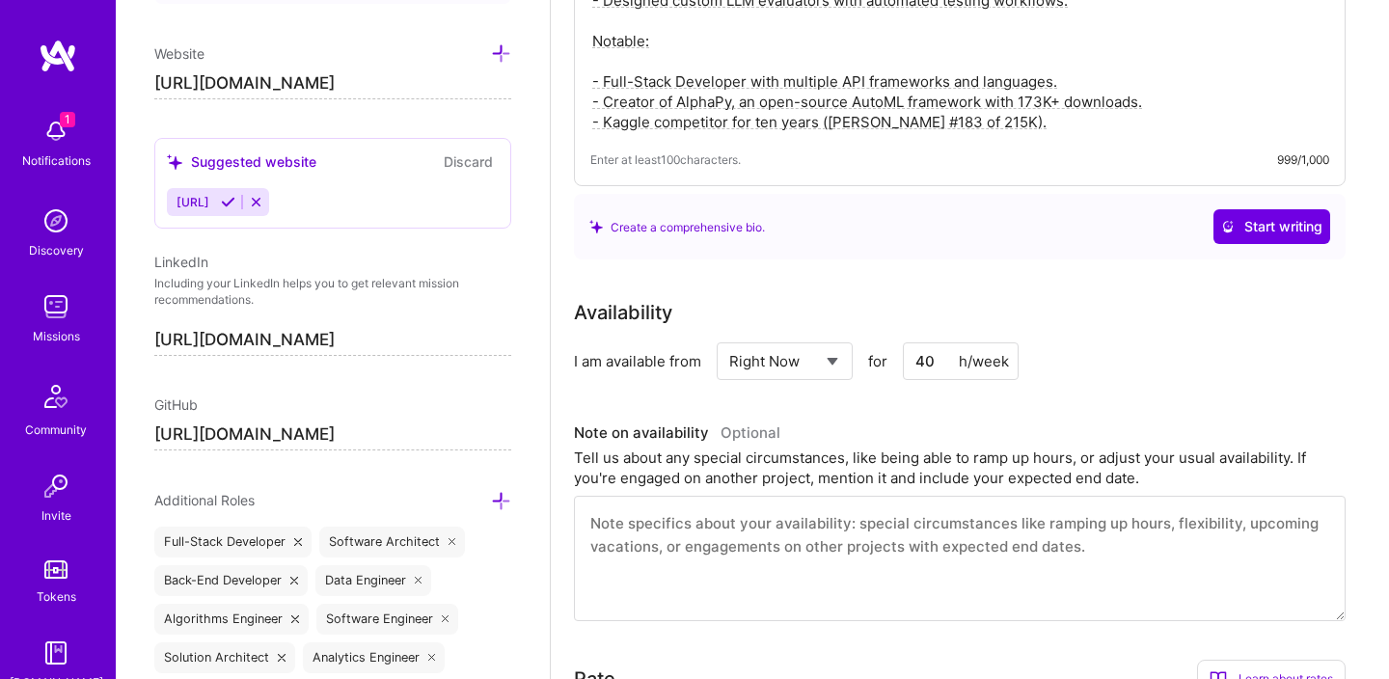
scroll to position [0, 0]
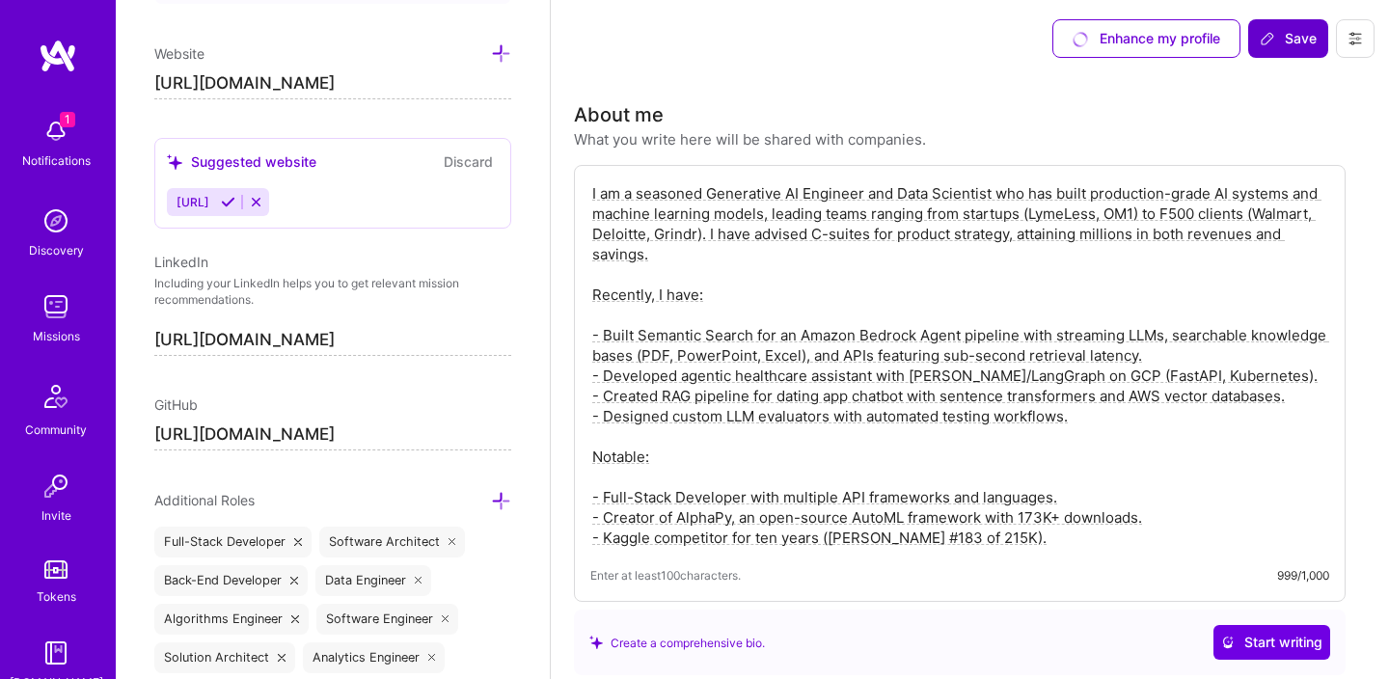
click at [1281, 44] on span "Save" at bounding box center [1287, 38] width 57 height 19
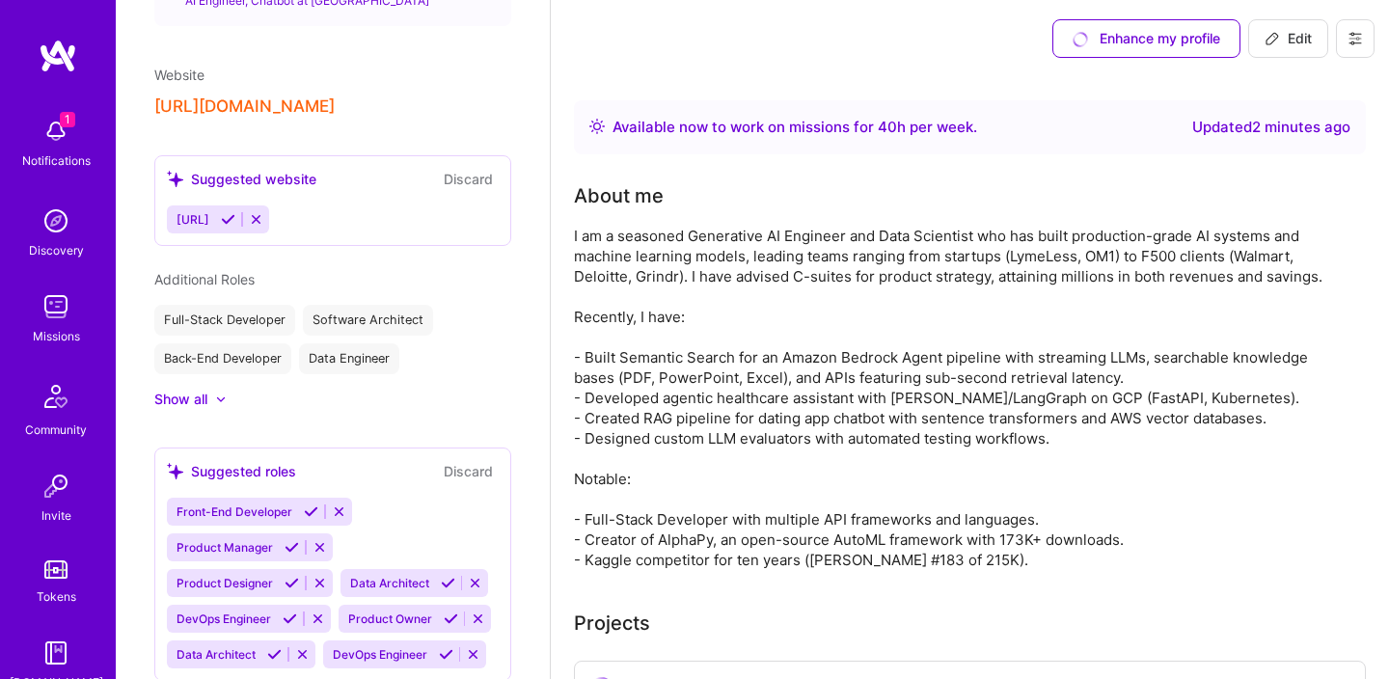
click at [1262, 39] on button "Edit" at bounding box center [1288, 38] width 80 height 39
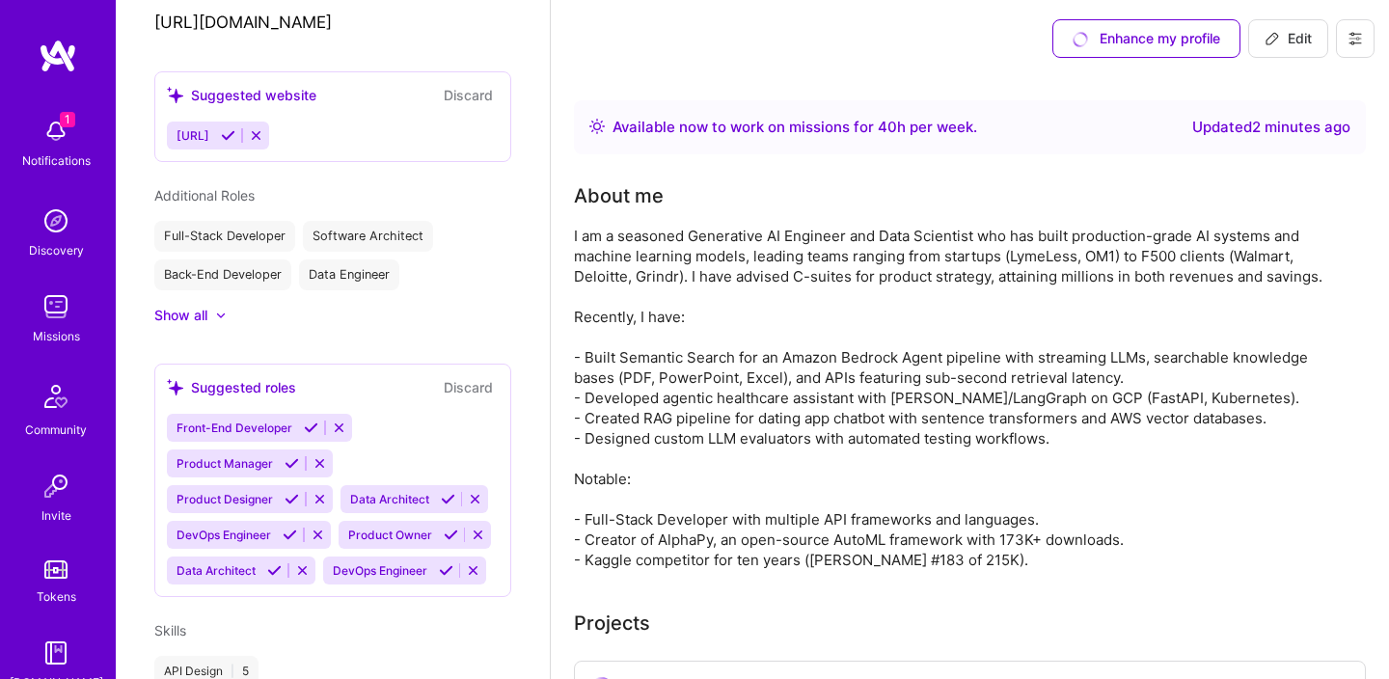
select select "US"
select select "Right Now"
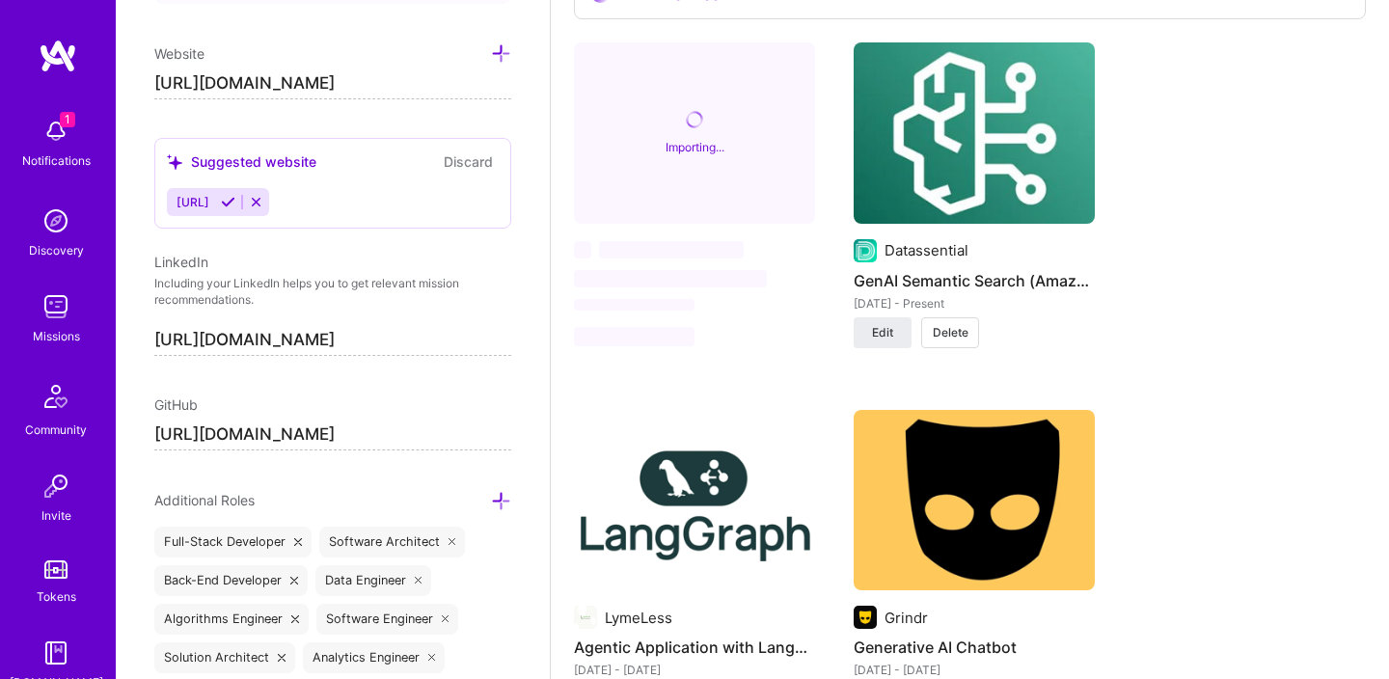
scroll to position [1608, 0]
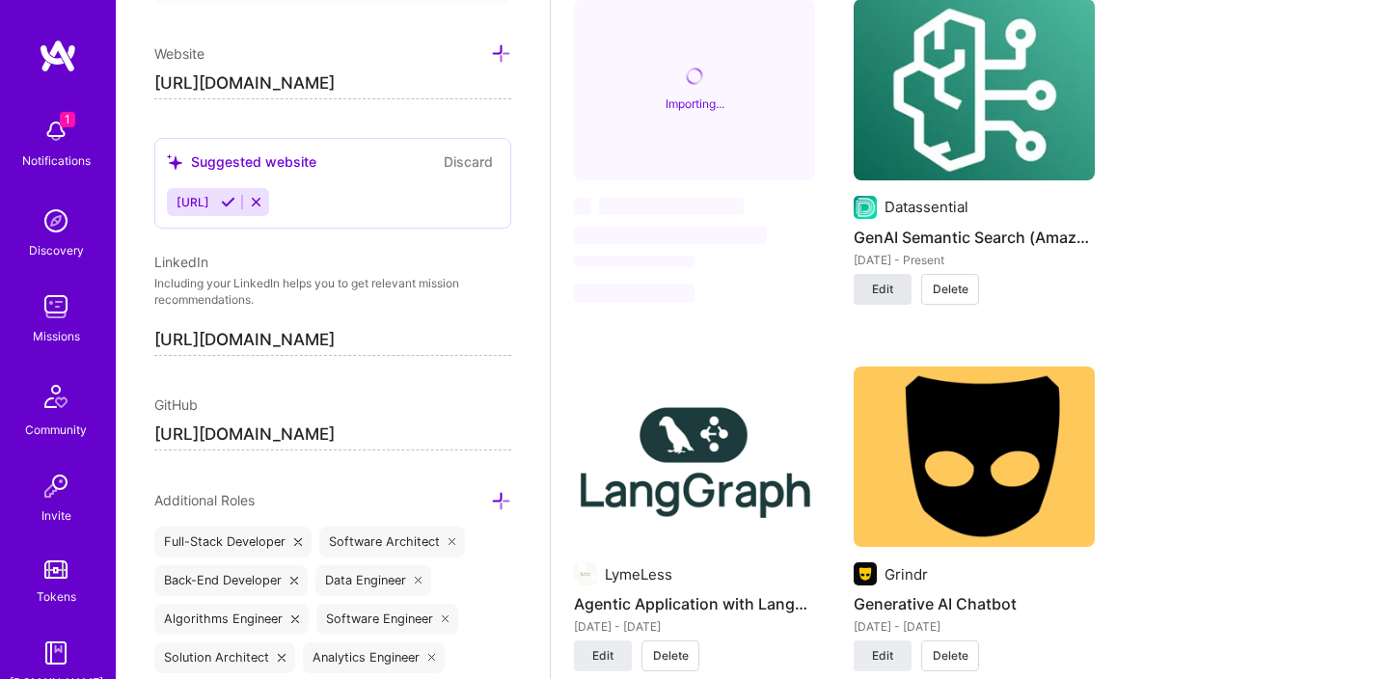
click at [890, 293] on span "Edit" at bounding box center [882, 289] width 21 height 17
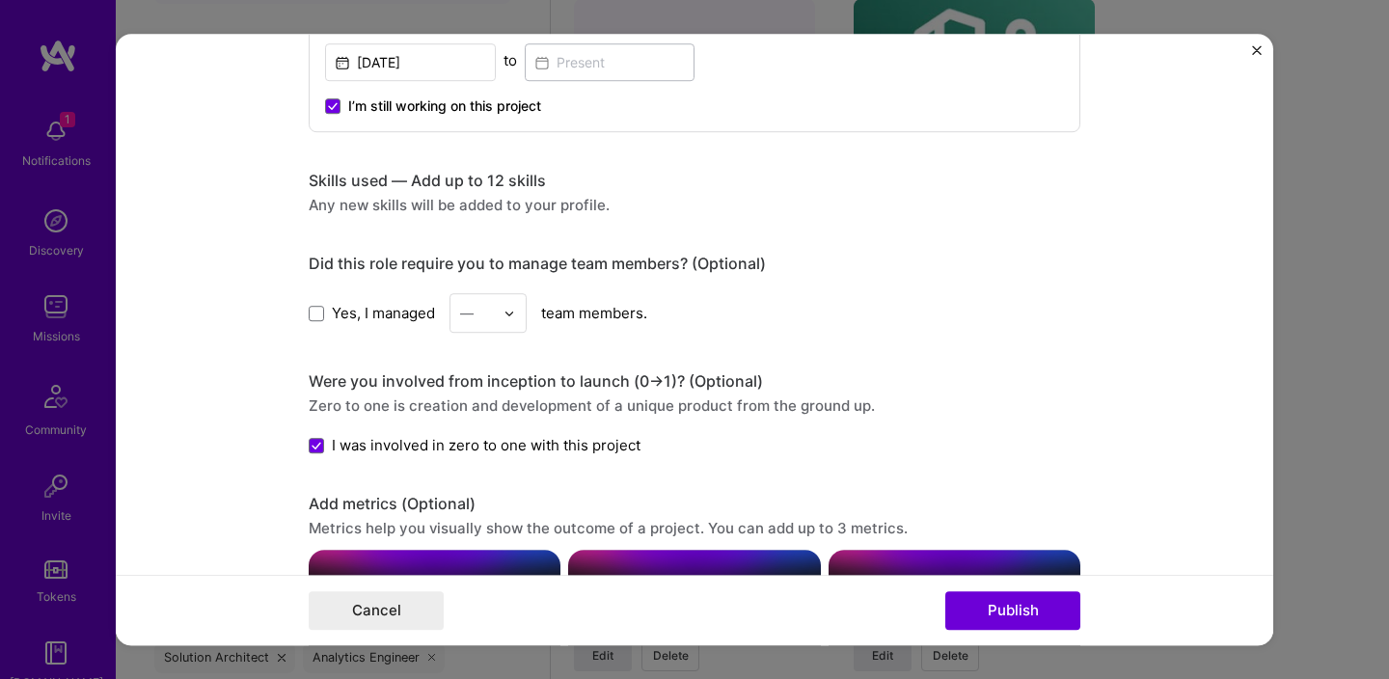
scroll to position [1203, 0]
click at [485, 183] on div "Skills used — Add up to 12 skills" at bounding box center [694, 180] width 771 height 20
click at [382, 202] on div "Any new skills will be added to your profile." at bounding box center [694, 204] width 771 height 20
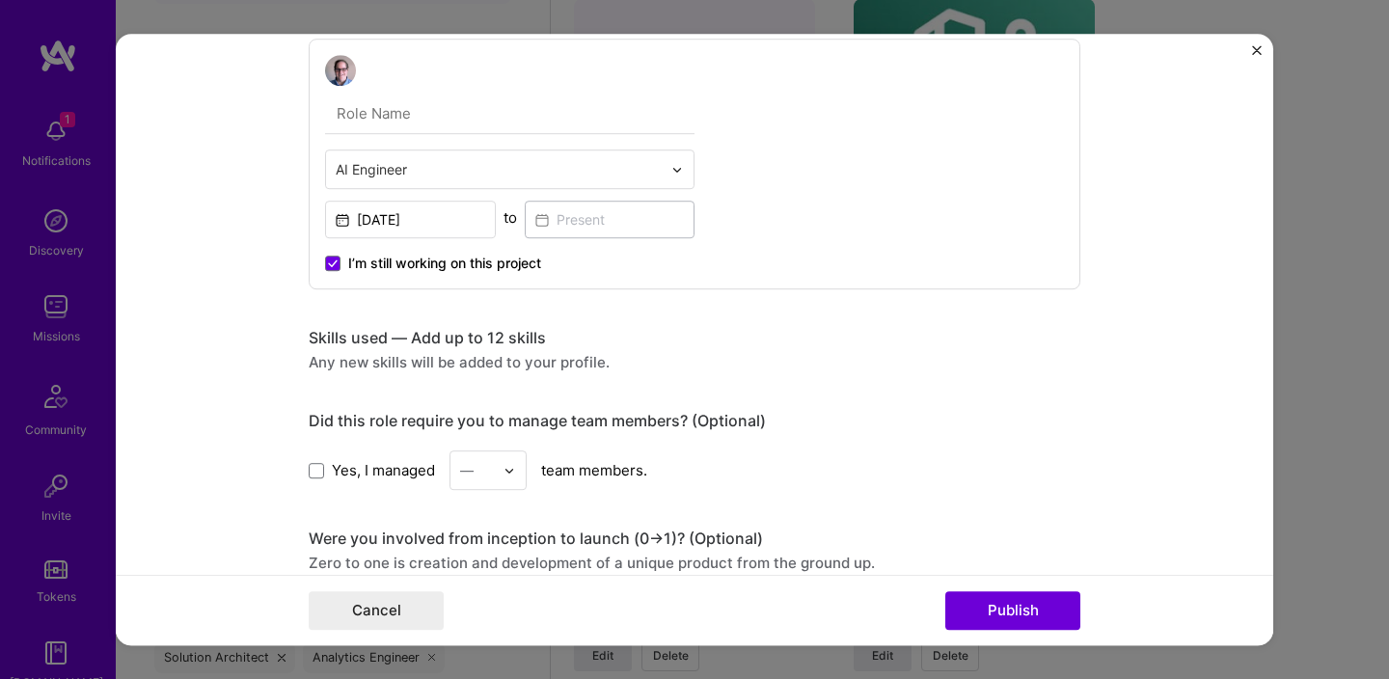
scroll to position [1044, 0]
click at [529, 344] on div "Skills used — Add up to 12 skills" at bounding box center [694, 339] width 771 height 20
click at [480, 367] on div "Any new skills will be added to your profile." at bounding box center [694, 363] width 771 height 20
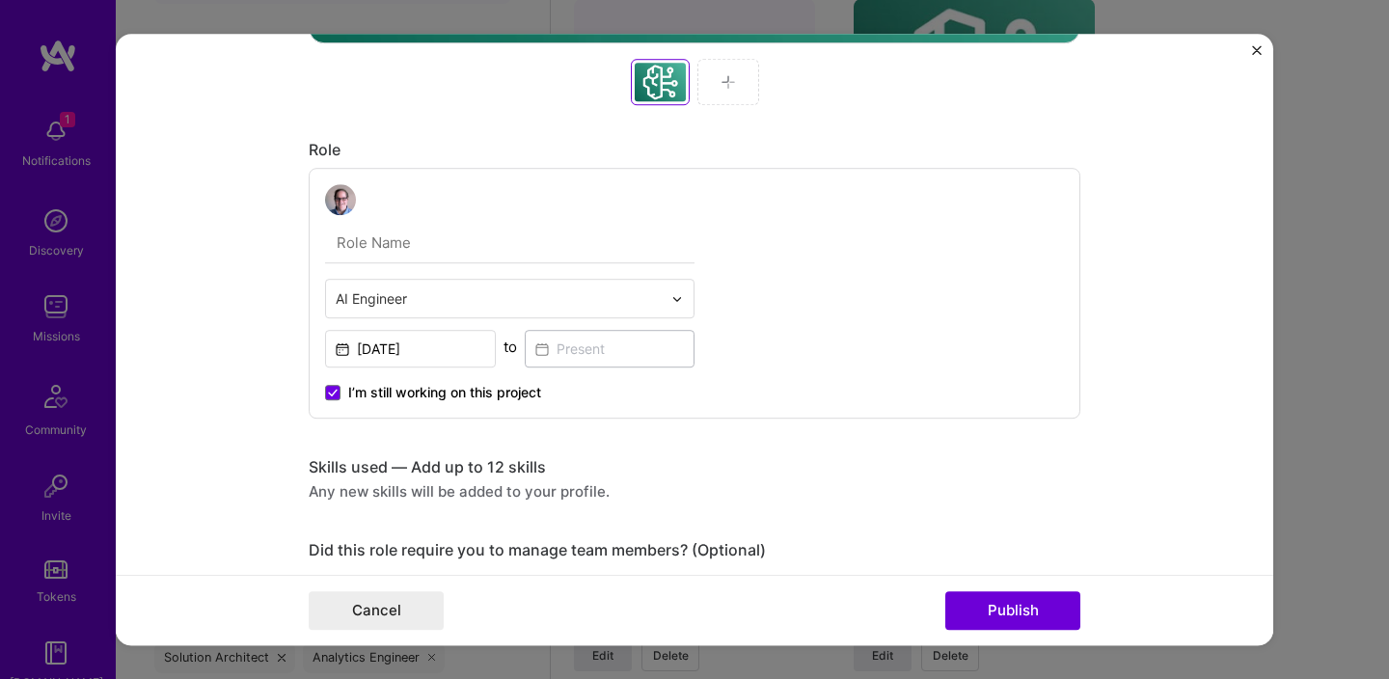
scroll to position [869, 0]
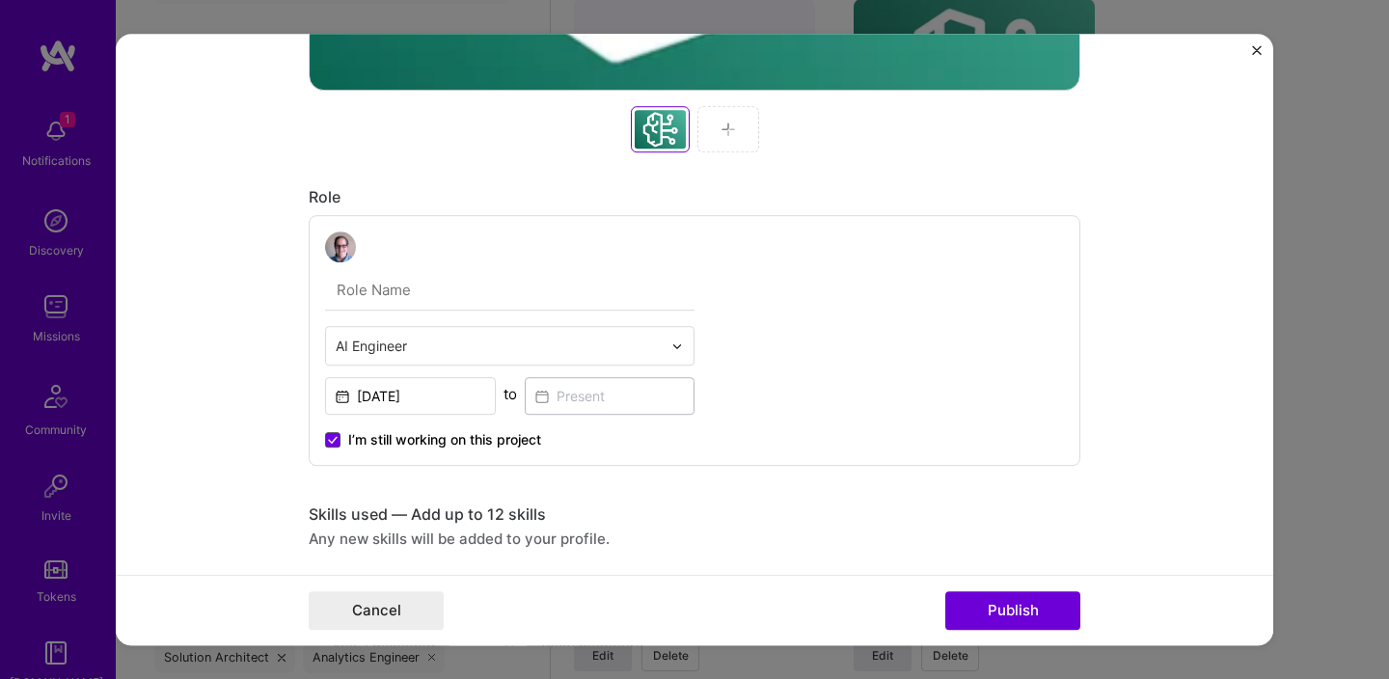
click at [335, 440] on icon at bounding box center [333, 440] width 8 height 6
click at [0, 0] on input "I’m still working on this project" at bounding box center [0, 0] width 0 height 0
click at [591, 404] on input at bounding box center [610, 396] width 171 height 38
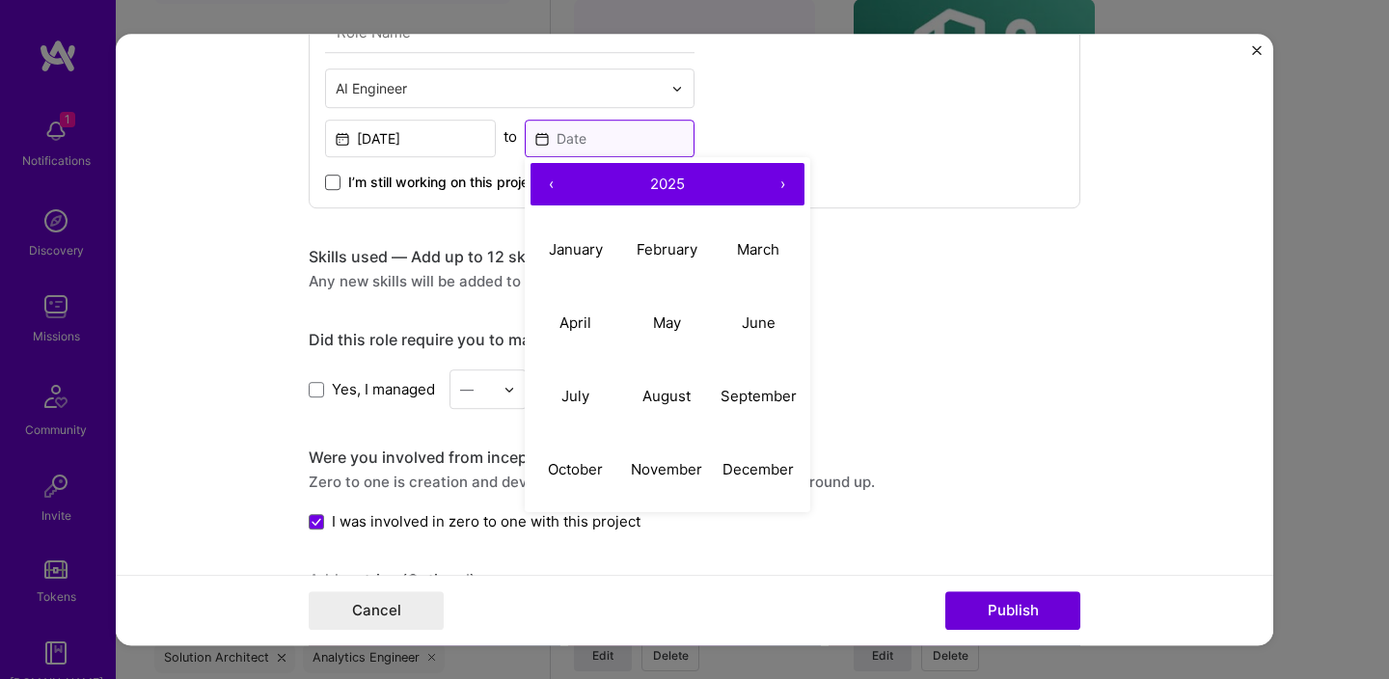
scroll to position [1132, 0]
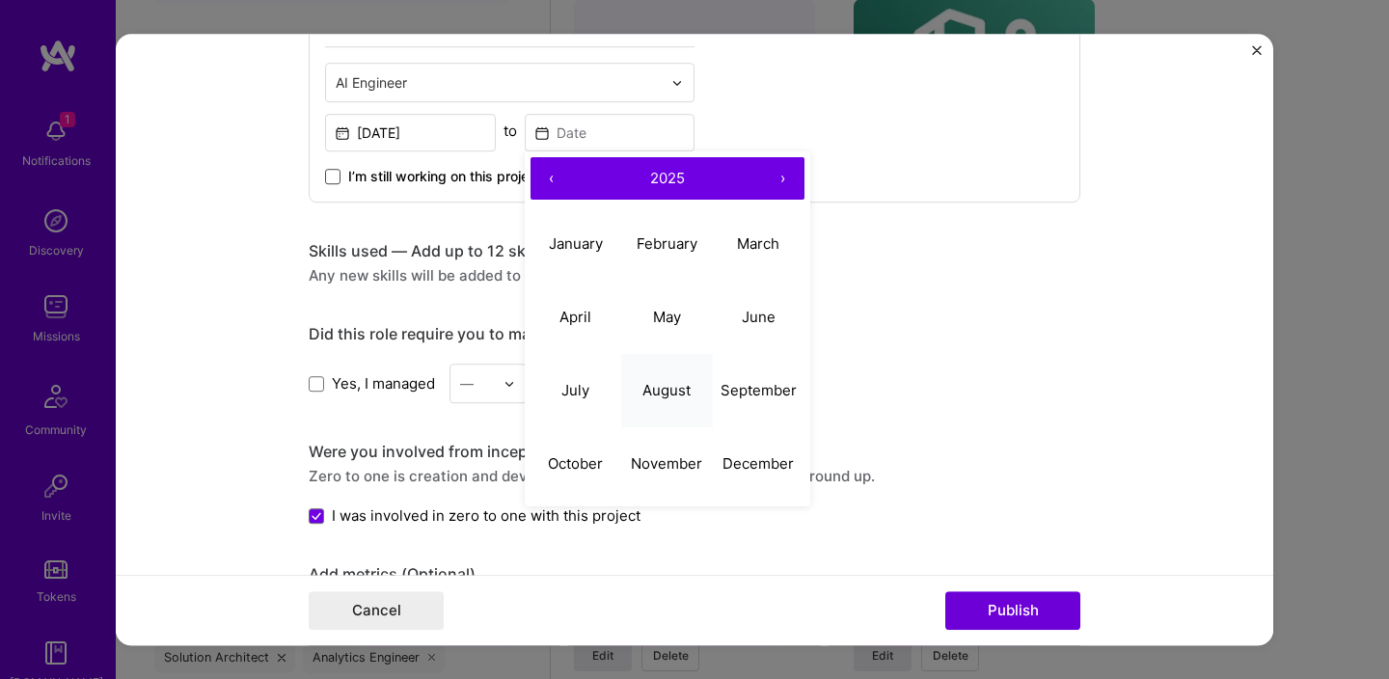
click at [674, 392] on abbr "August" at bounding box center [666, 390] width 48 height 18
type input "[DATE]"
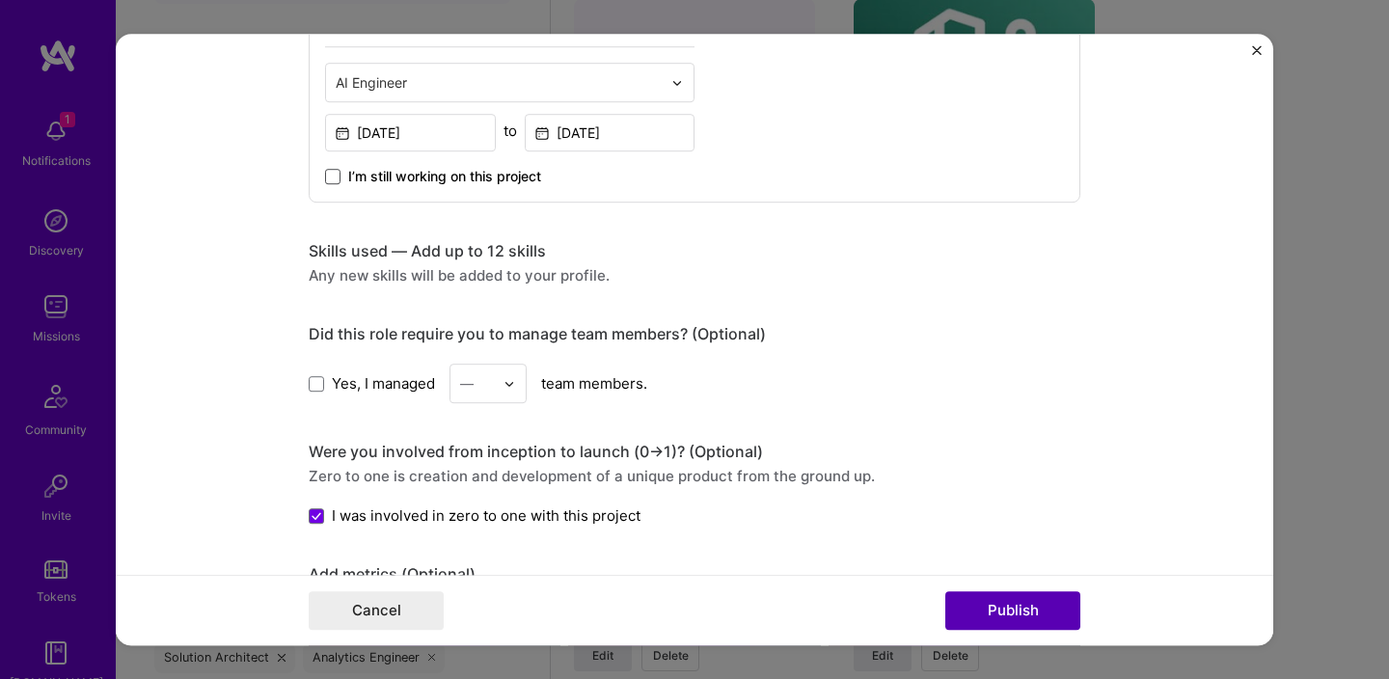
click at [1018, 608] on button "Publish" at bounding box center [1012, 610] width 135 height 39
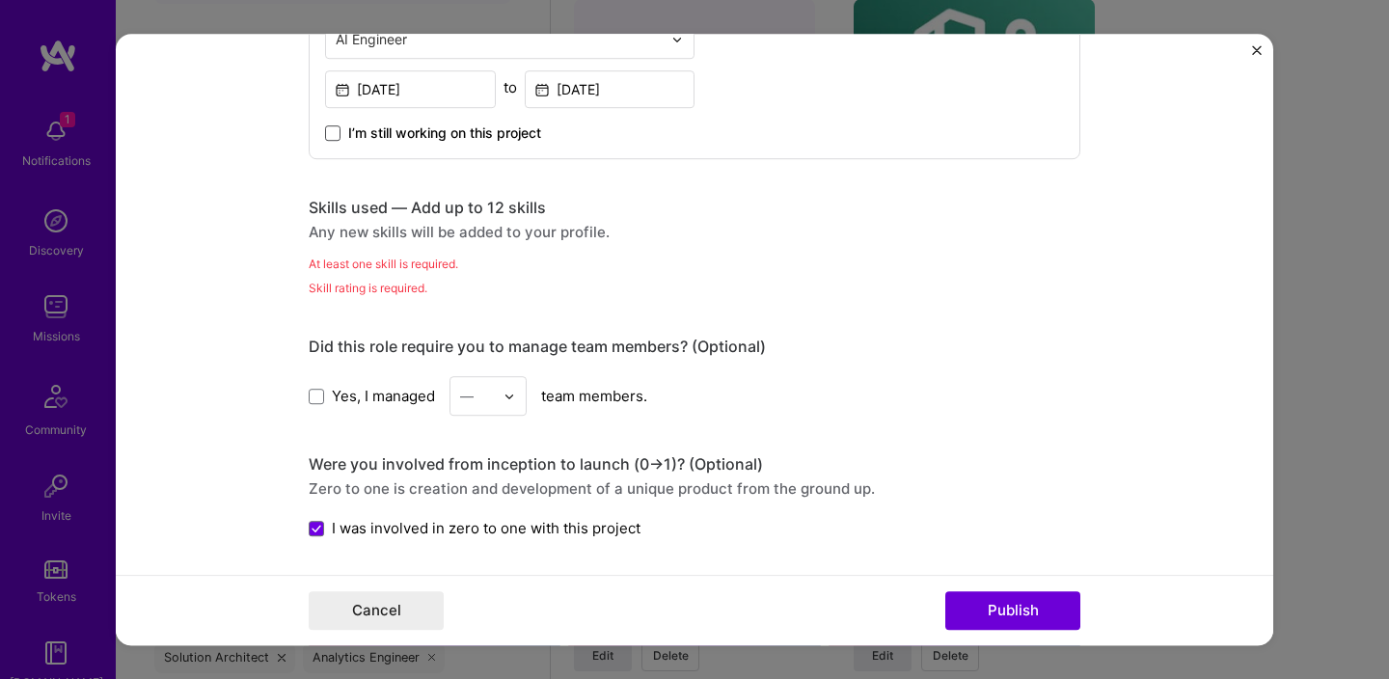
scroll to position [1169, 0]
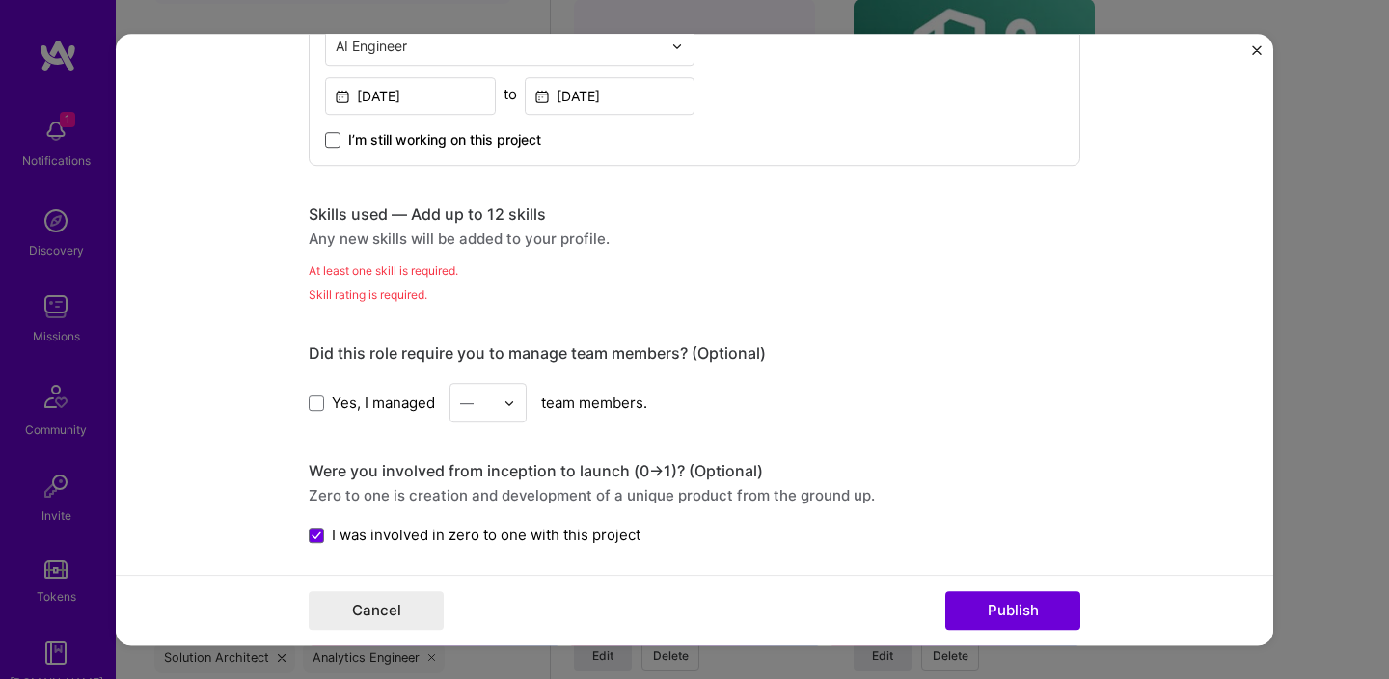
click at [487, 214] on div "Skills used — Add up to 12 skills" at bounding box center [694, 214] width 771 height 20
click at [1252, 47] on img "Close" at bounding box center [1257, 50] width 10 height 10
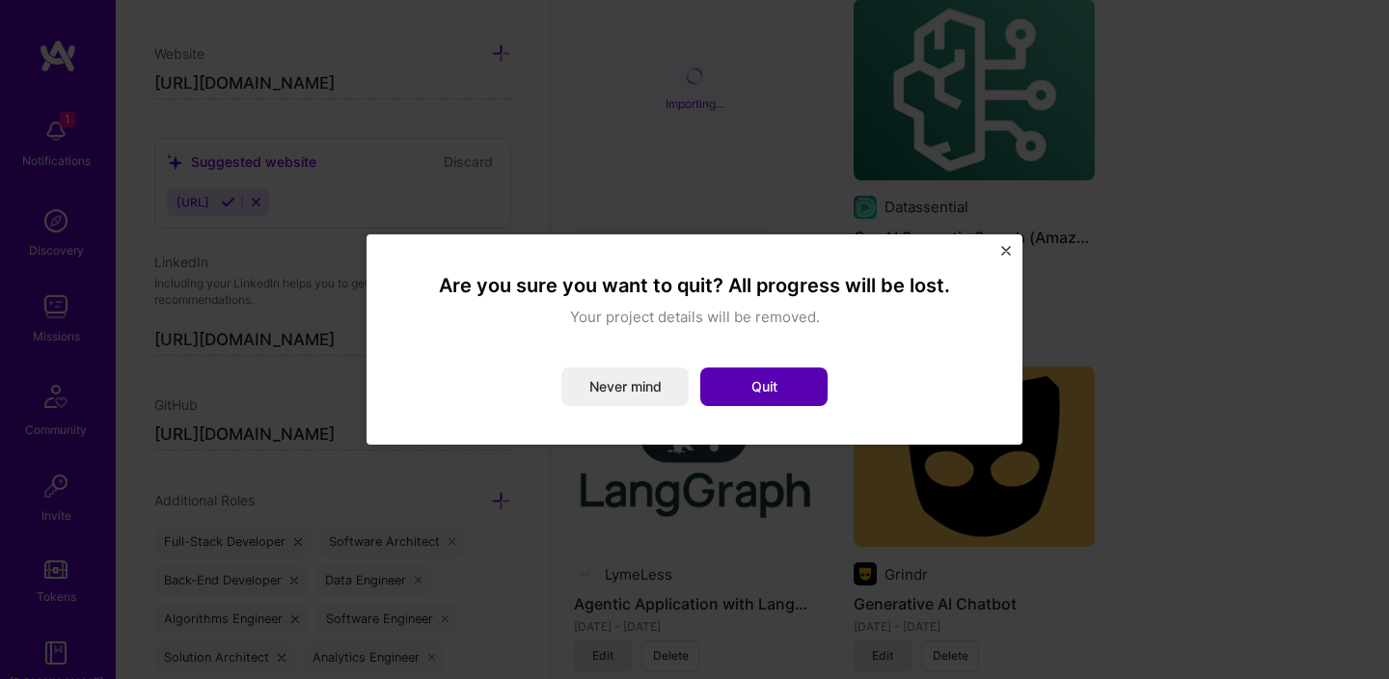
click at [743, 396] on button "Quit" at bounding box center [763, 386] width 127 height 39
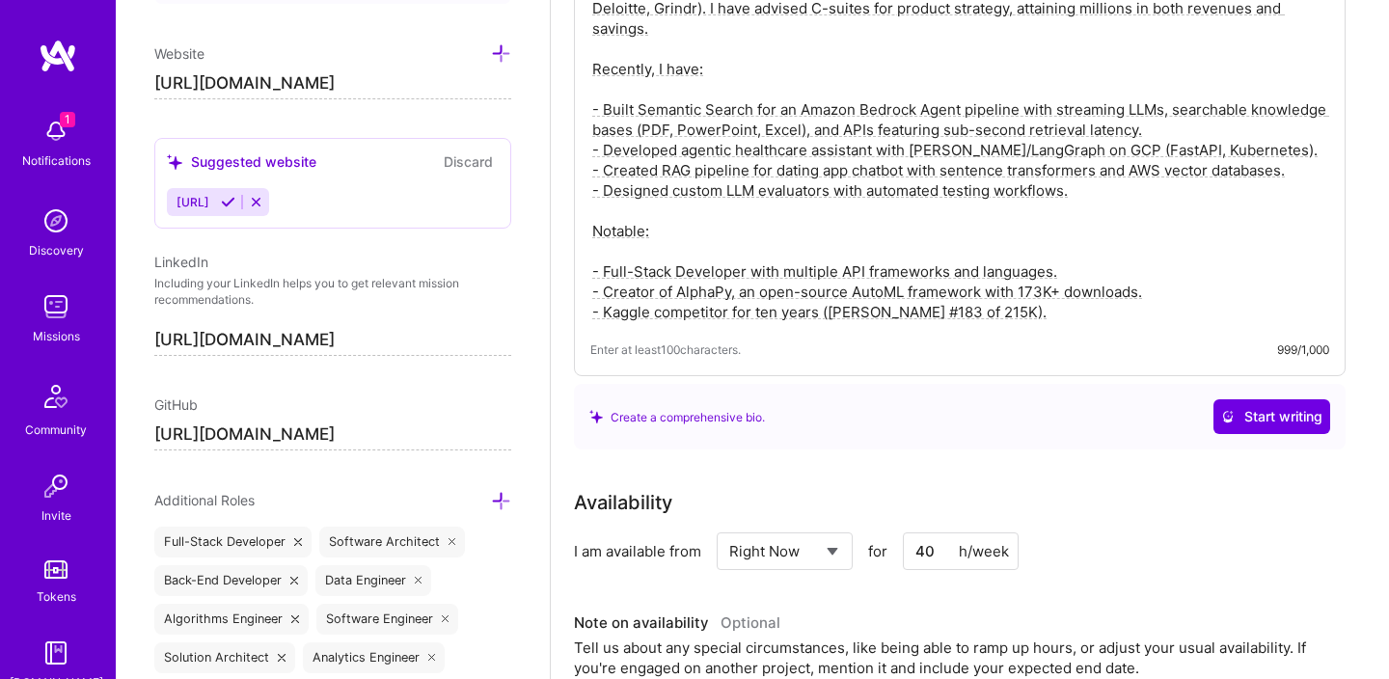
scroll to position [222, 0]
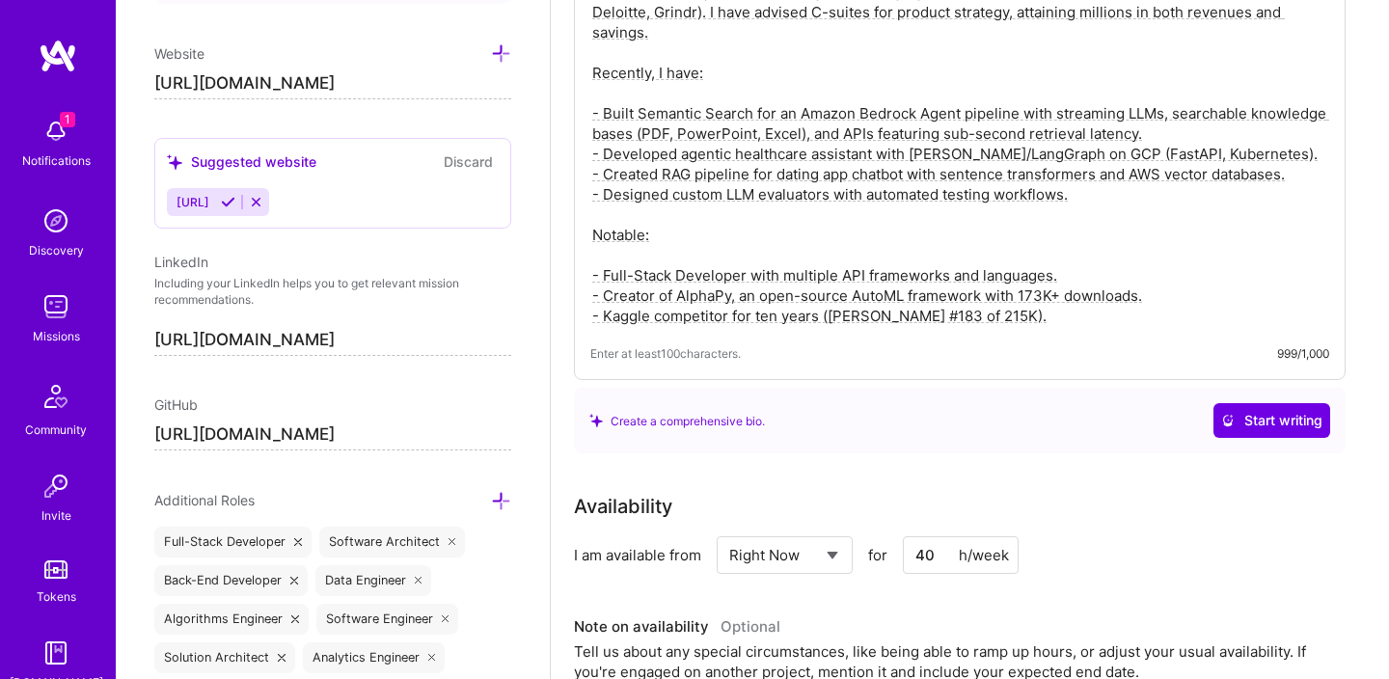
click at [40, 131] on img at bounding box center [56, 131] width 39 height 39
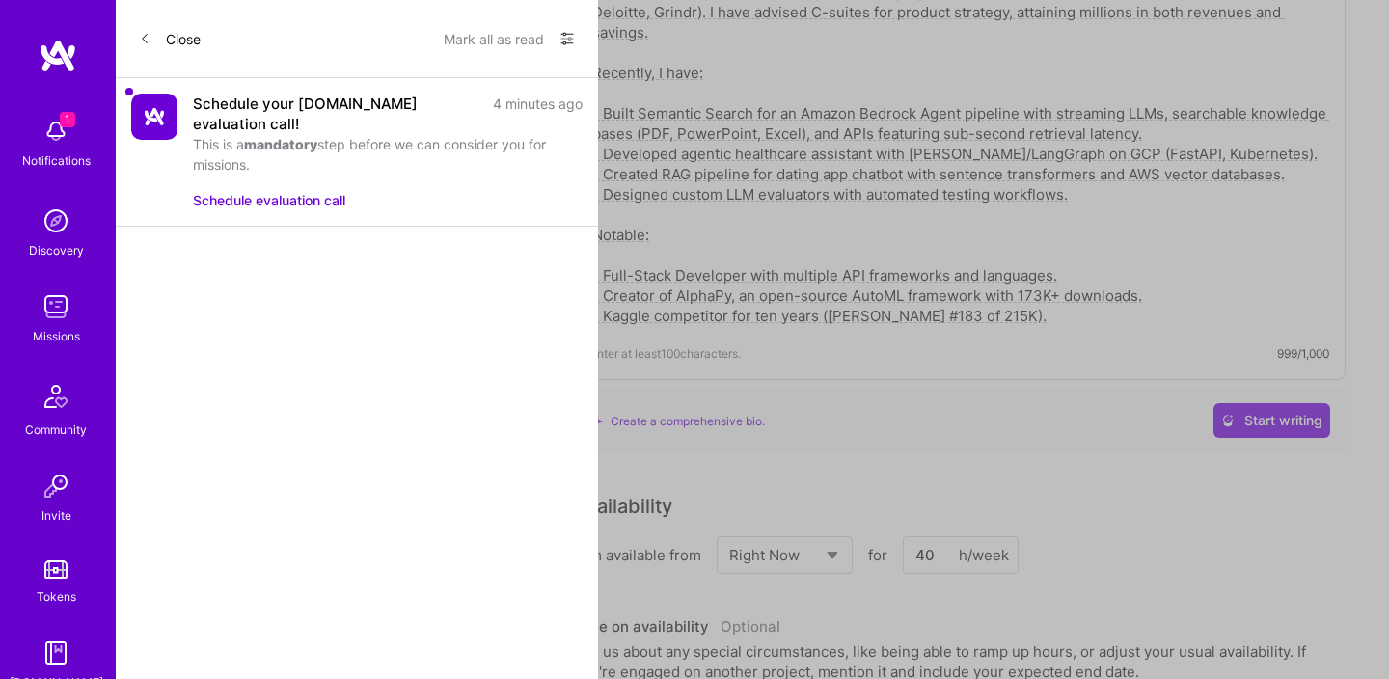
click at [220, 190] on button "Schedule evaluation call" at bounding box center [269, 200] width 152 height 20
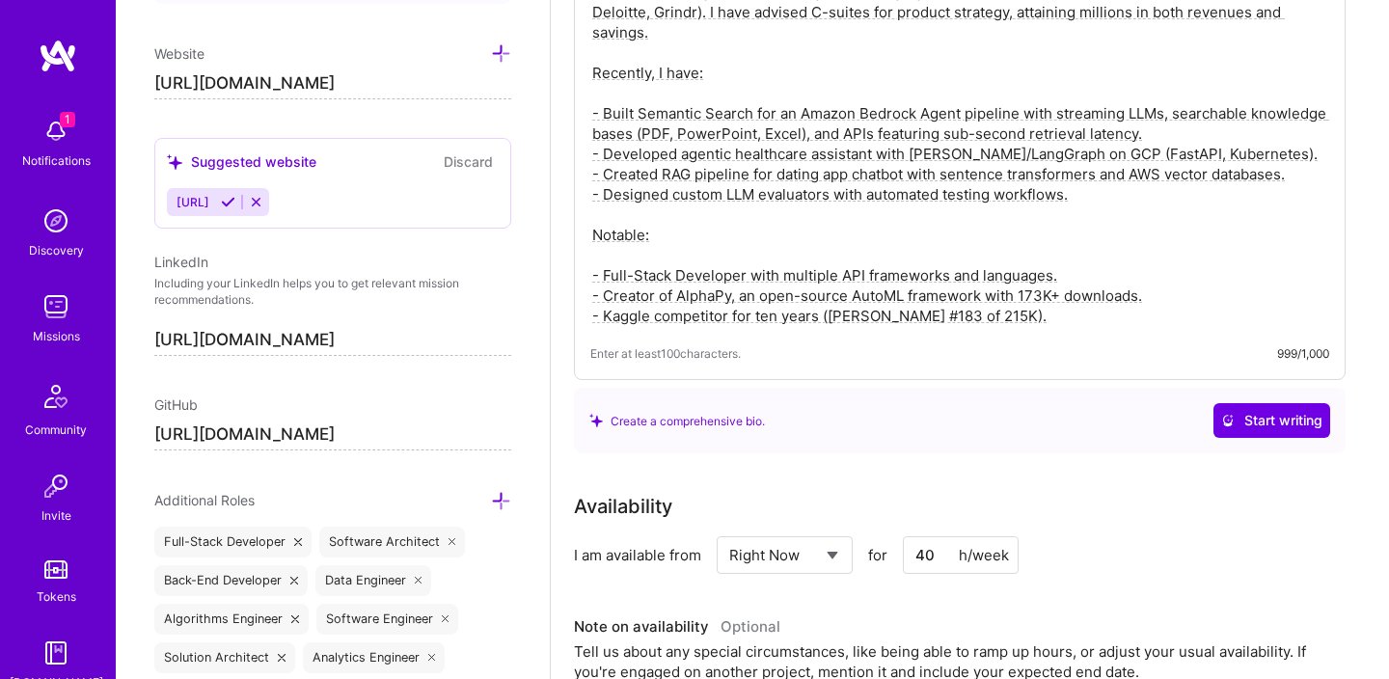
click at [46, 131] on div "1 Notifications Discovery Missions Community Invite Tokens [DOMAIN_NAME]" at bounding box center [58, 400] width 116 height 584
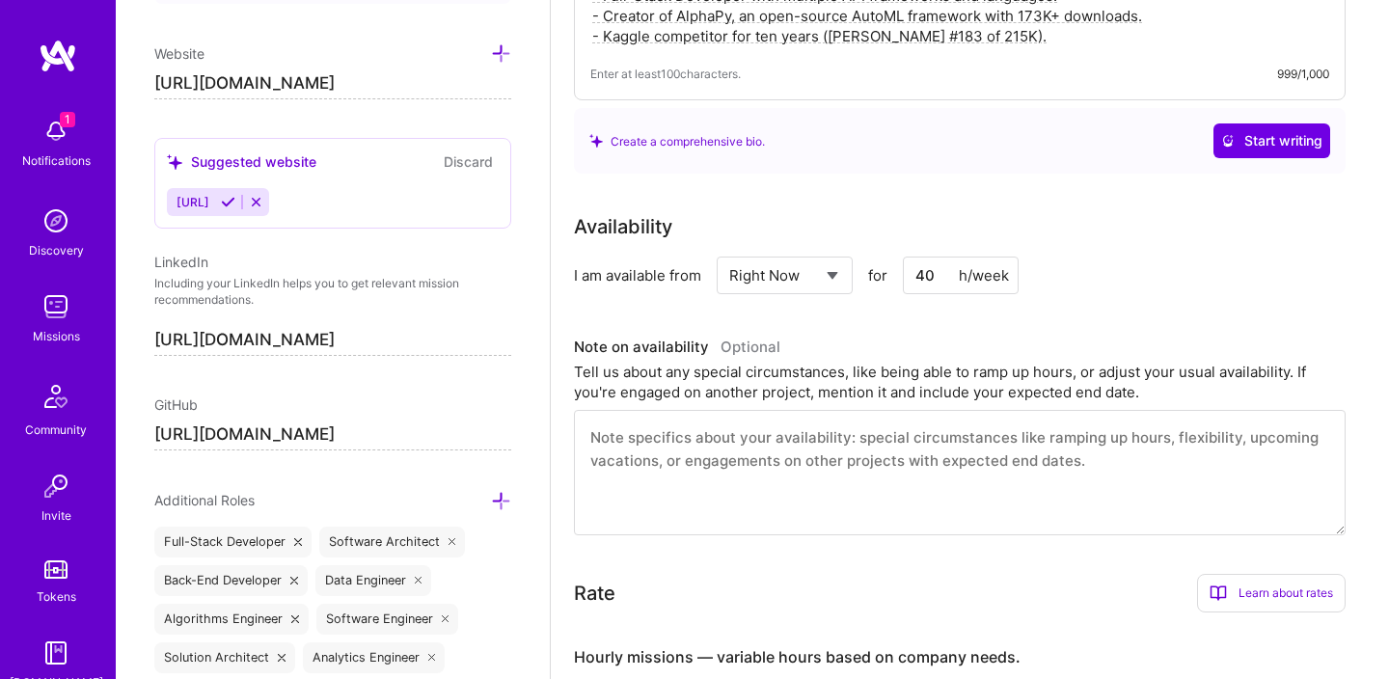
scroll to position [0, 0]
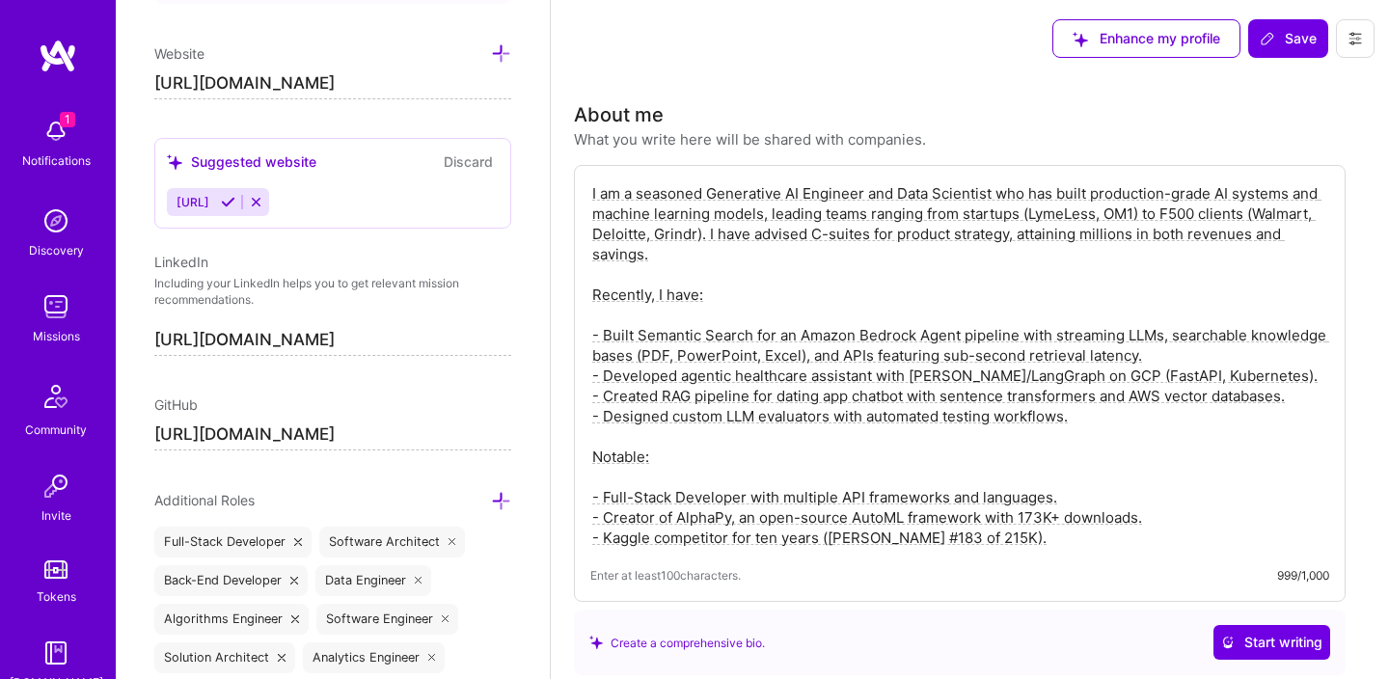
click at [64, 133] on img at bounding box center [56, 131] width 39 height 39
